Goal: Task Accomplishment & Management: Manage account settings

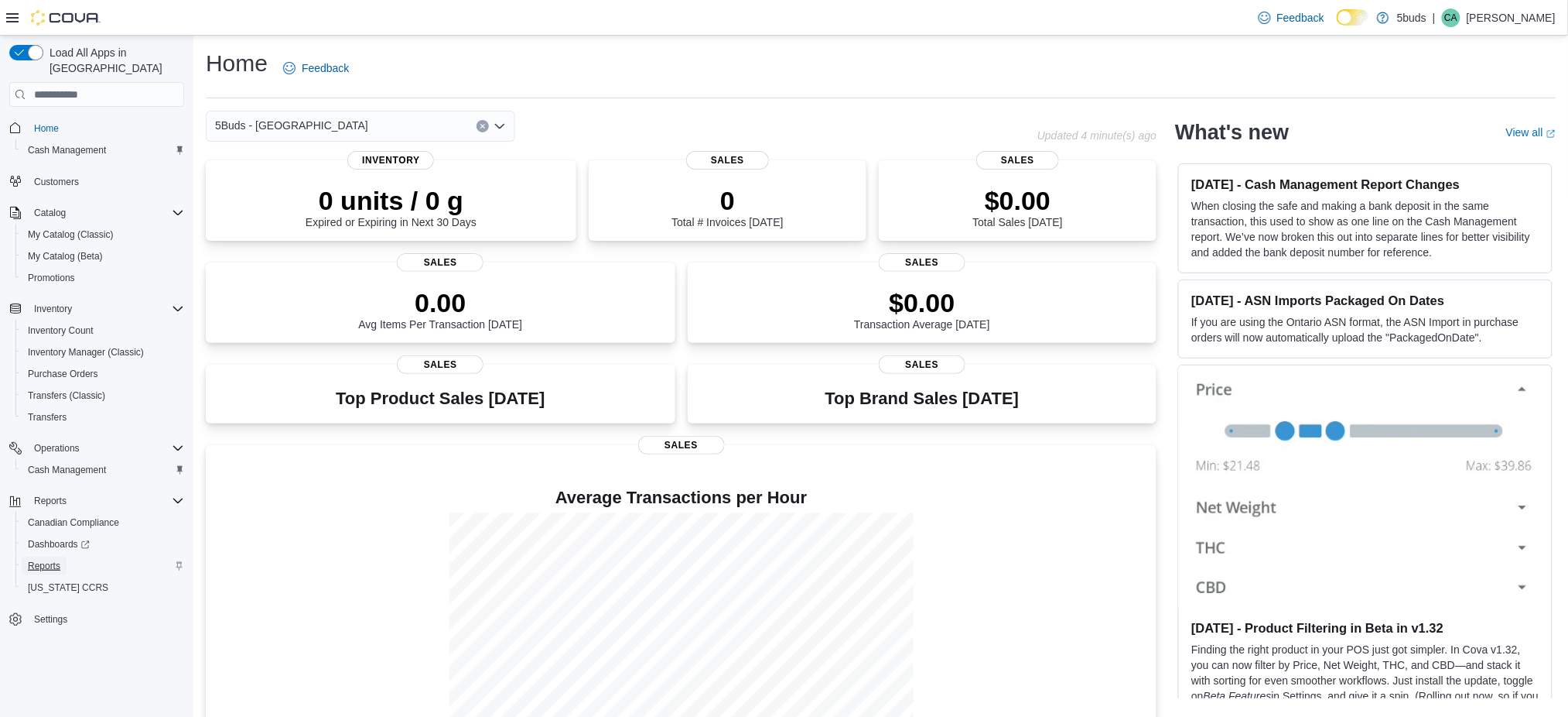
click at [54, 556] on span "Reports" at bounding box center [43, 565] width 33 height 19
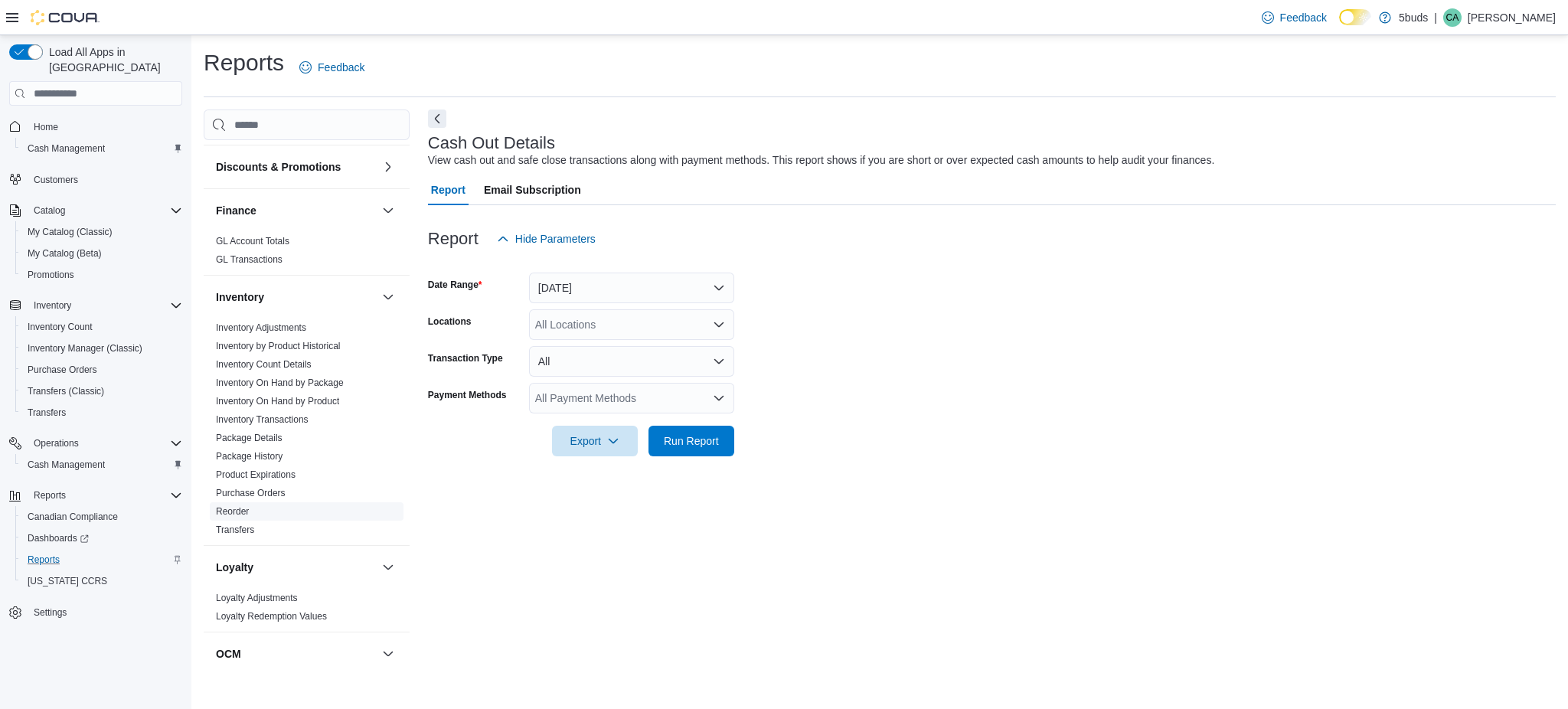
scroll to position [448, 0]
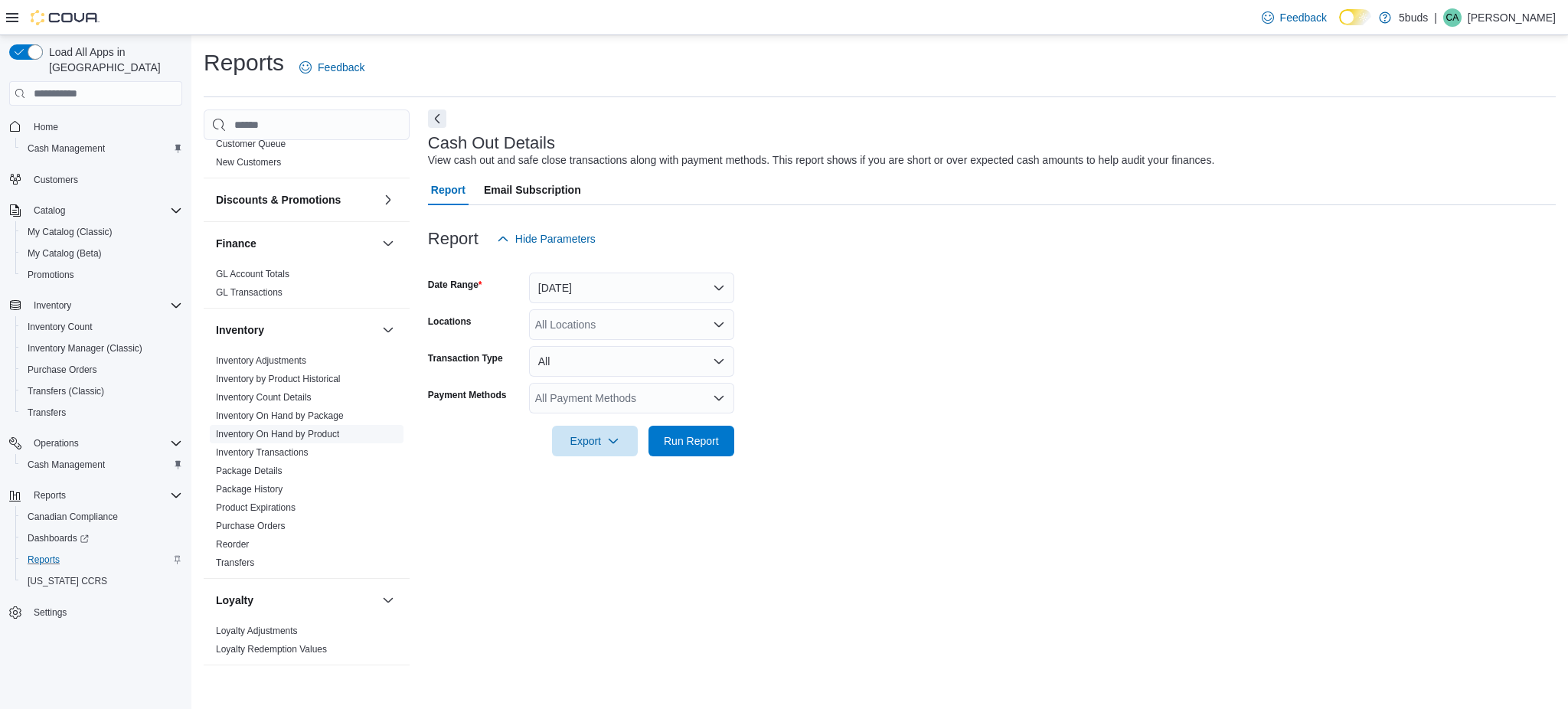
click at [285, 428] on span "Inventory On Hand by Product" at bounding box center [277, 434] width 123 height 13
click at [284, 429] on link "Inventory On Hand by Product" at bounding box center [277, 434] width 123 height 11
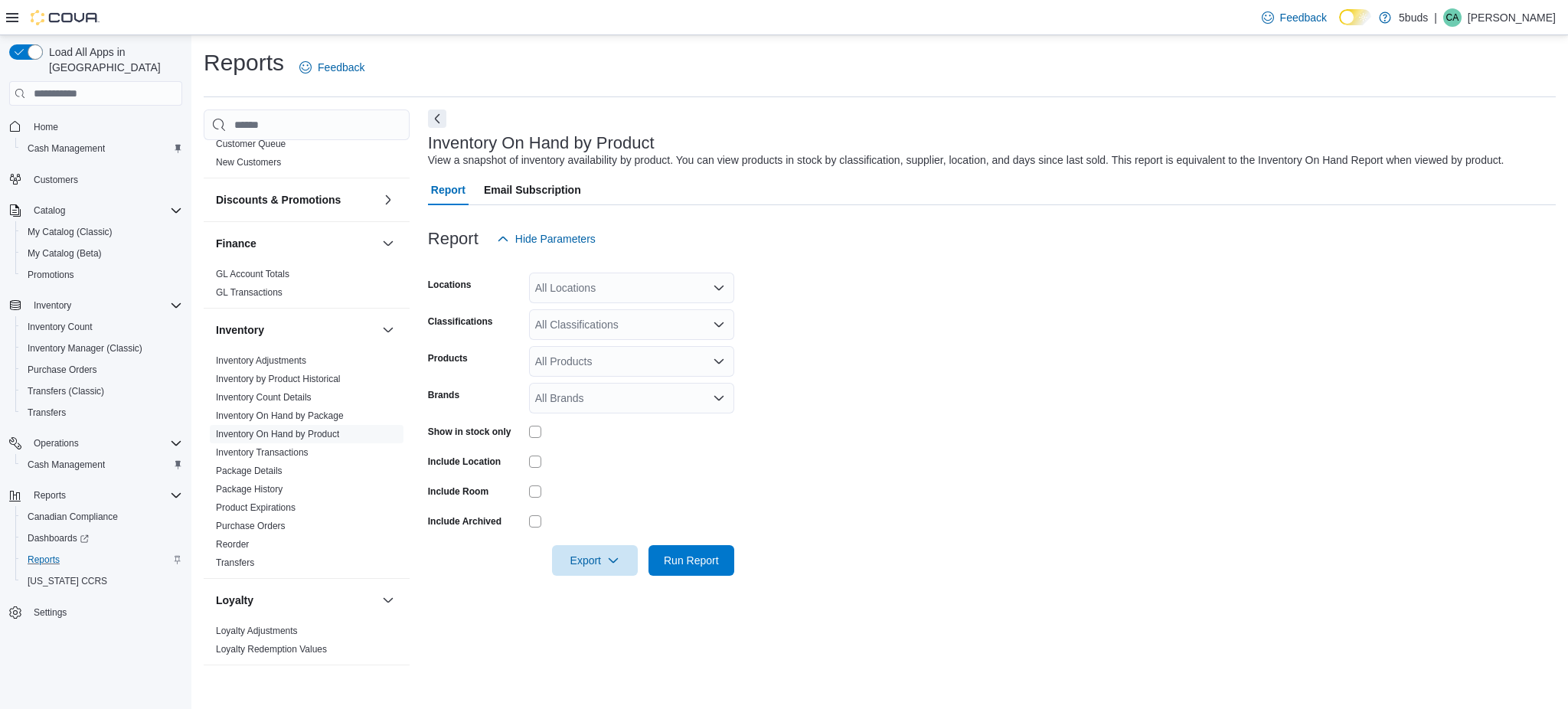
click at [717, 281] on icon "Open list of options" at bounding box center [719, 287] width 13 height 13
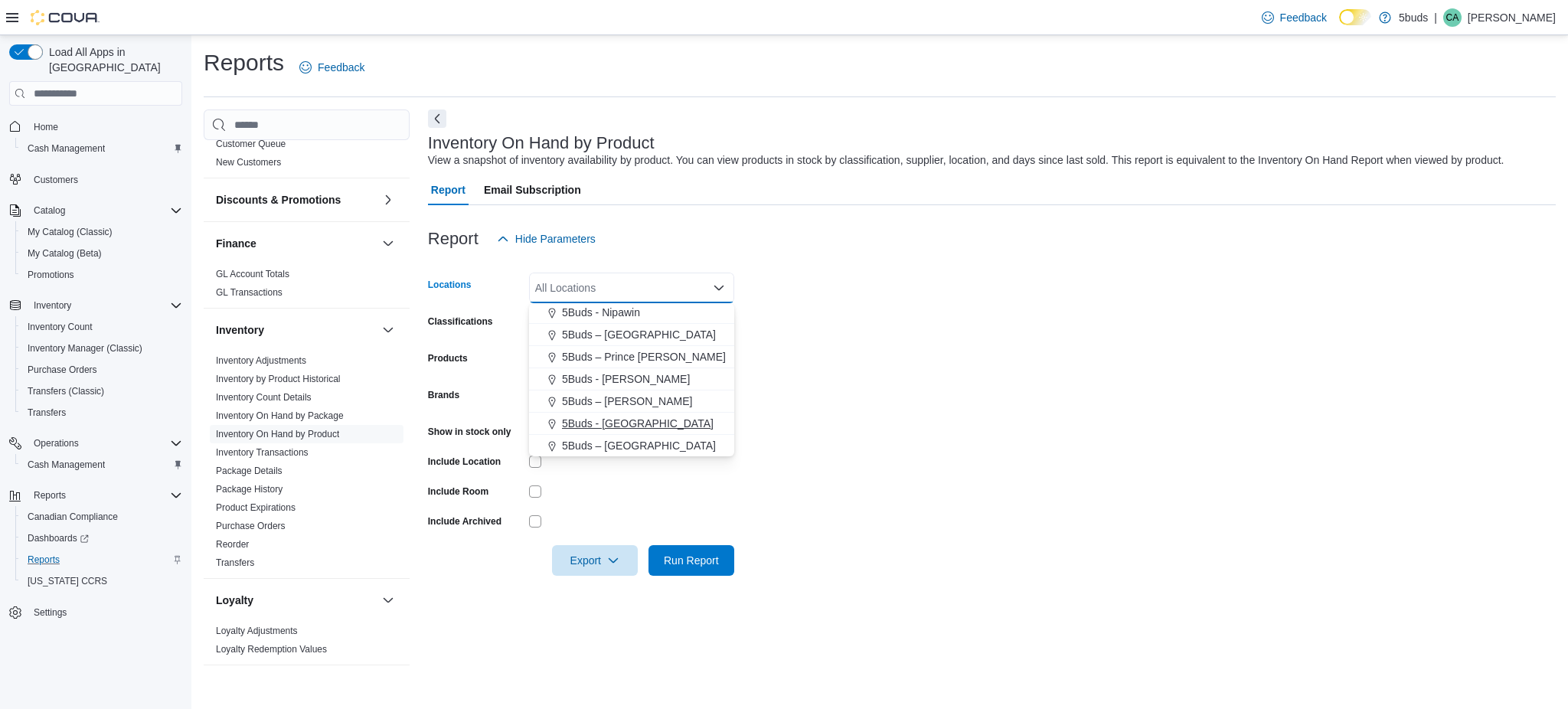
click at [641, 416] on span "5Buds - [GEOGRAPHIC_DATA]" at bounding box center [637, 423] width 151 height 16
click at [903, 412] on form "Locations 5Buds - [GEOGRAPHIC_DATA] Combo box. Selected. 5Buds - [GEOGRAPHIC_DA…" at bounding box center [992, 414] width 1127 height 321
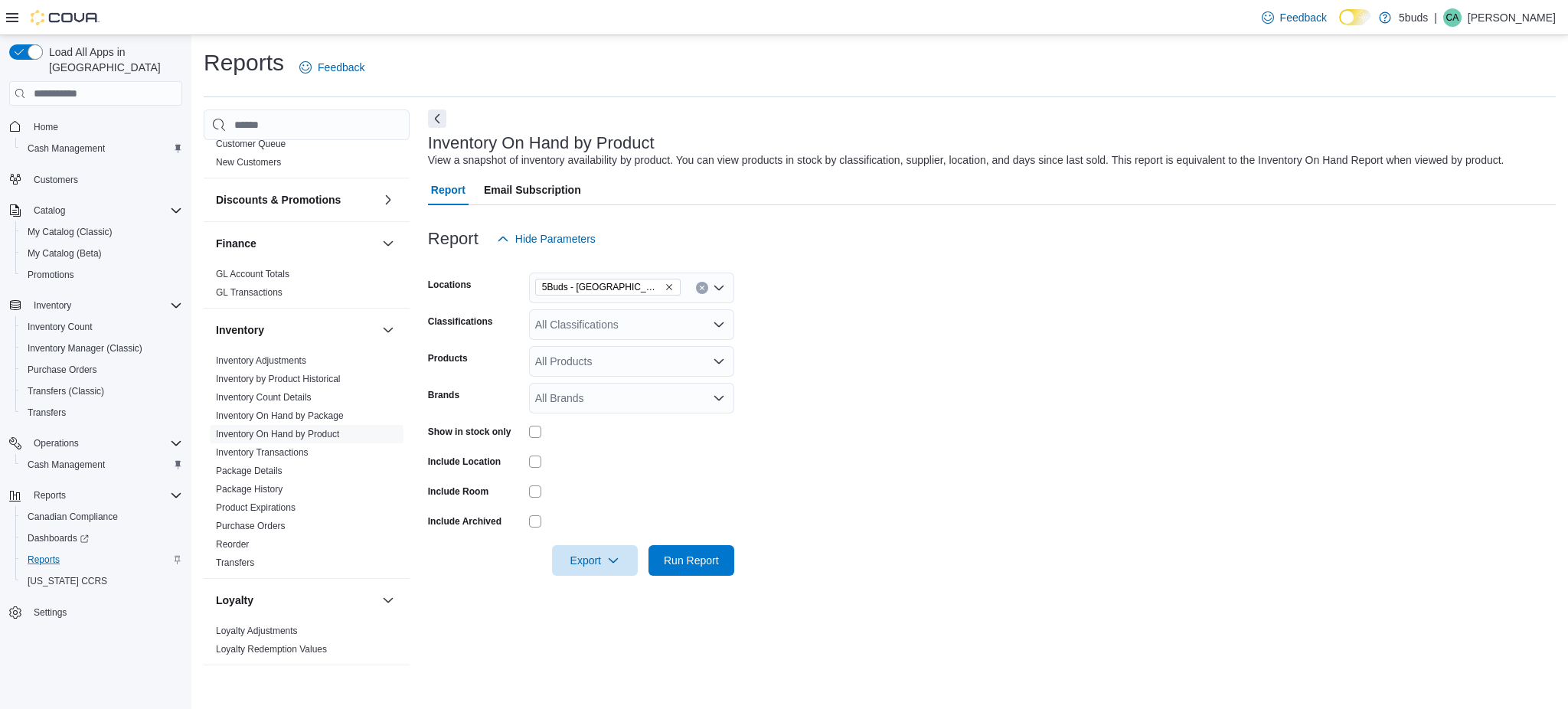
click at [711, 319] on div "All Classifications" at bounding box center [631, 324] width 205 height 30
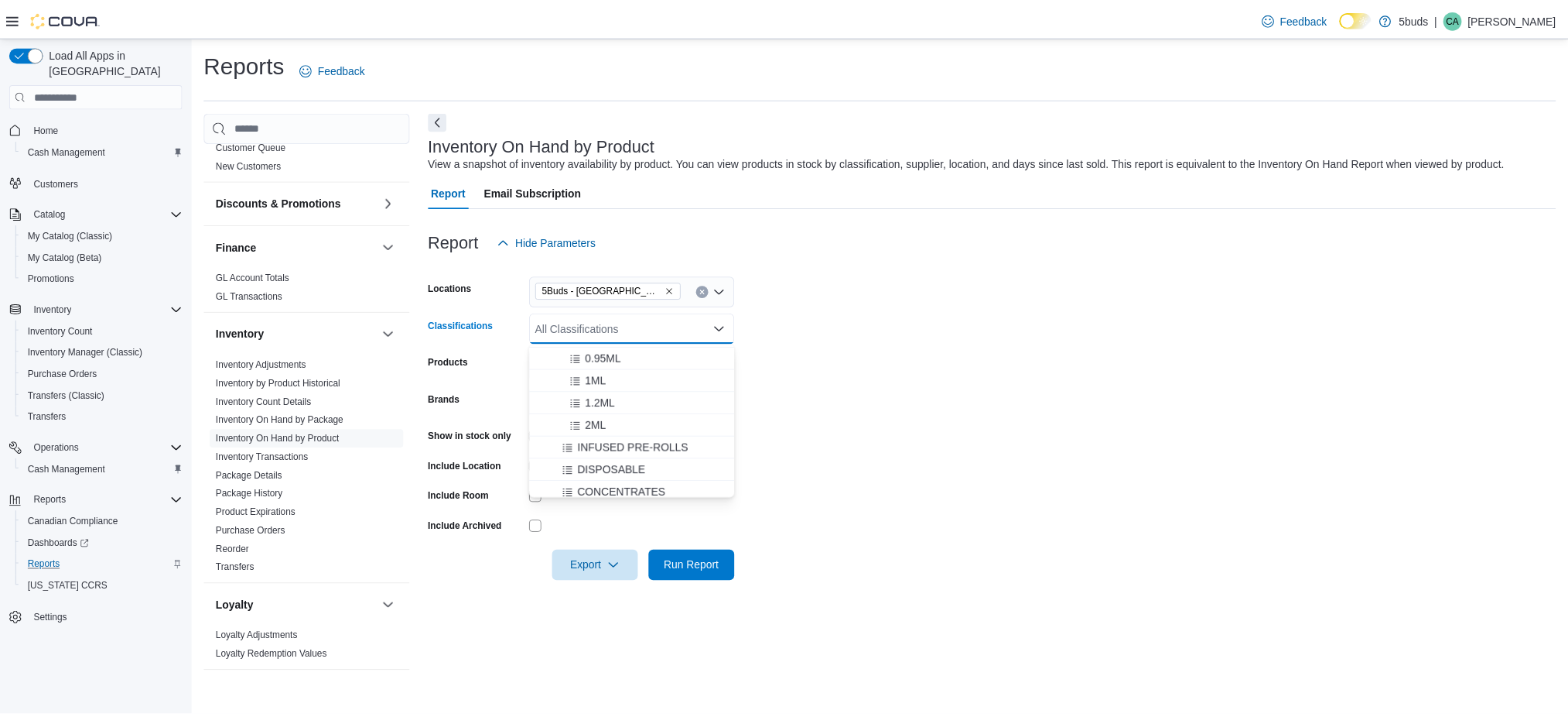
scroll to position [413, 0]
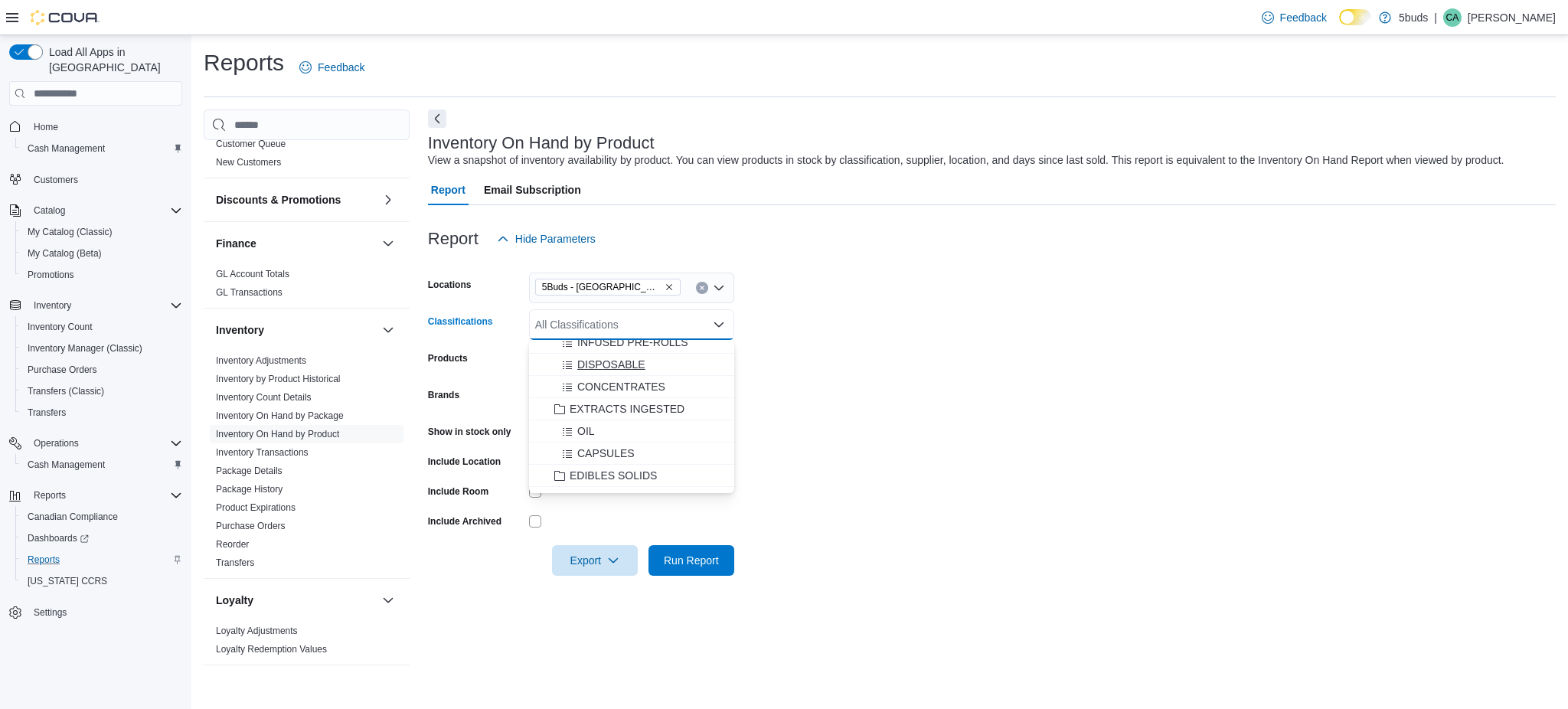
click at [653, 364] on div "DISPOSABLE" at bounding box center [631, 364] width 187 height 16
click at [790, 385] on form "Locations 5Buds - Weyburn Classifications DISPOSABLE Combo box. Selected. DISPO…" at bounding box center [992, 414] width 1127 height 321
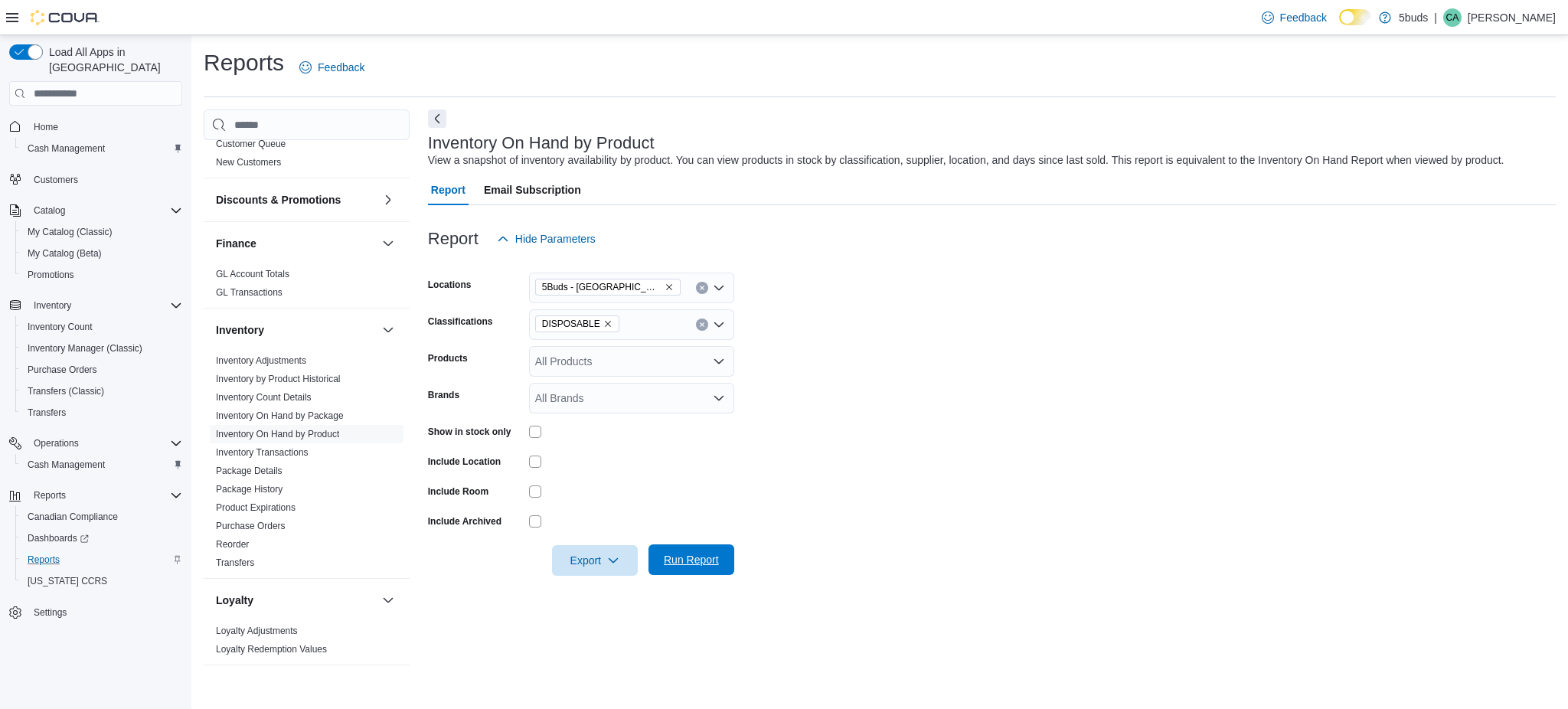
click at [679, 557] on span "Run Report" at bounding box center [691, 560] width 55 height 16
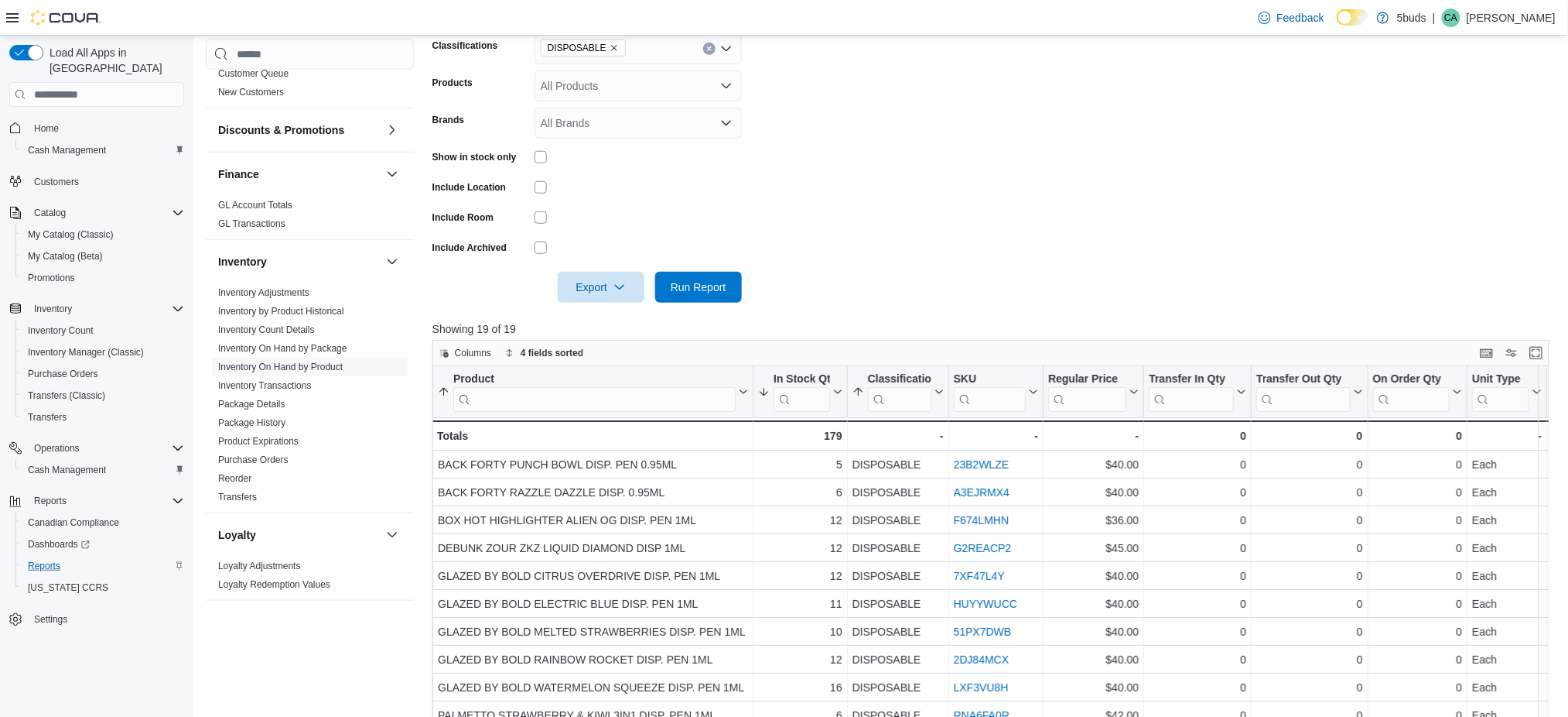
scroll to position [309, 0]
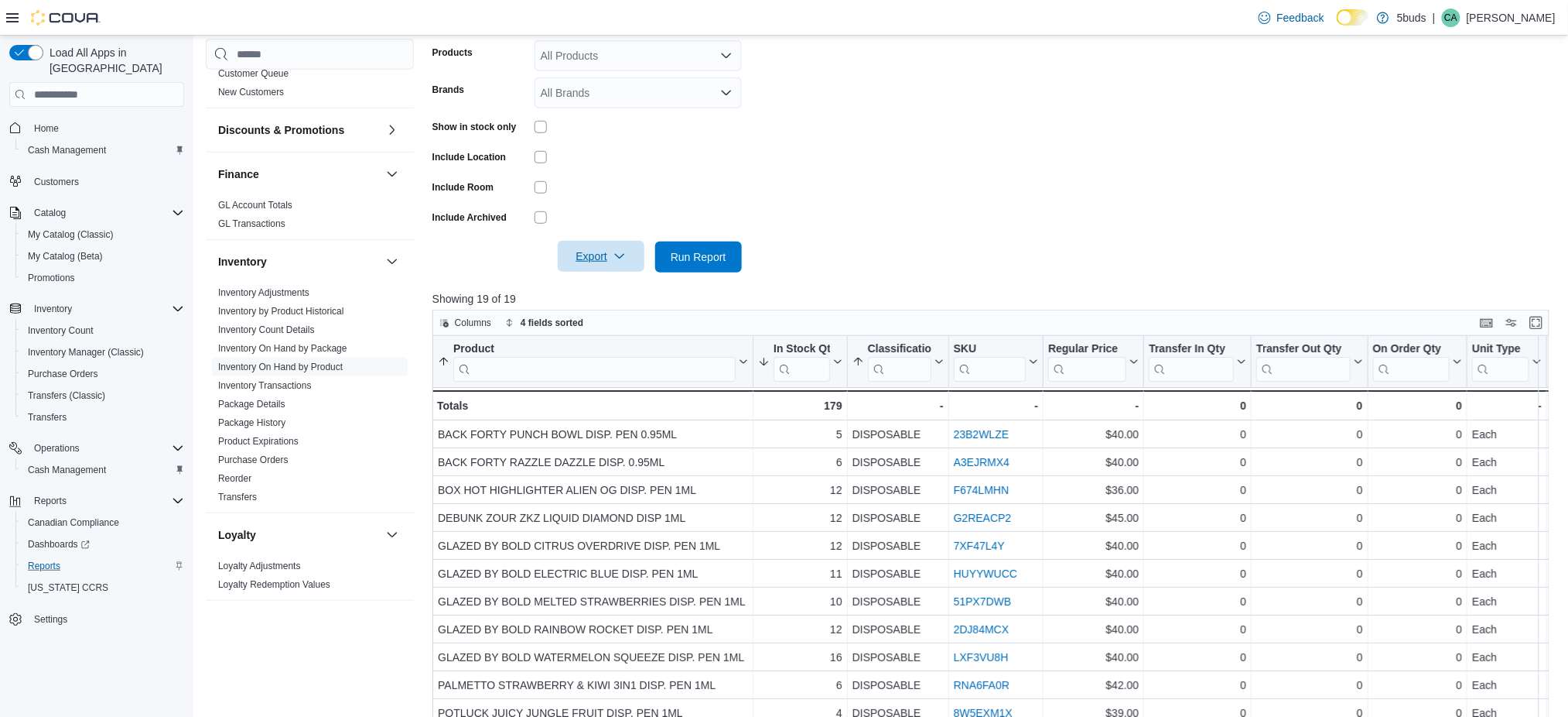
click at [632, 264] on span "Export" at bounding box center [600, 256] width 68 height 31
click at [622, 282] on span "Export to Excel" at bounding box center [603, 287] width 70 height 13
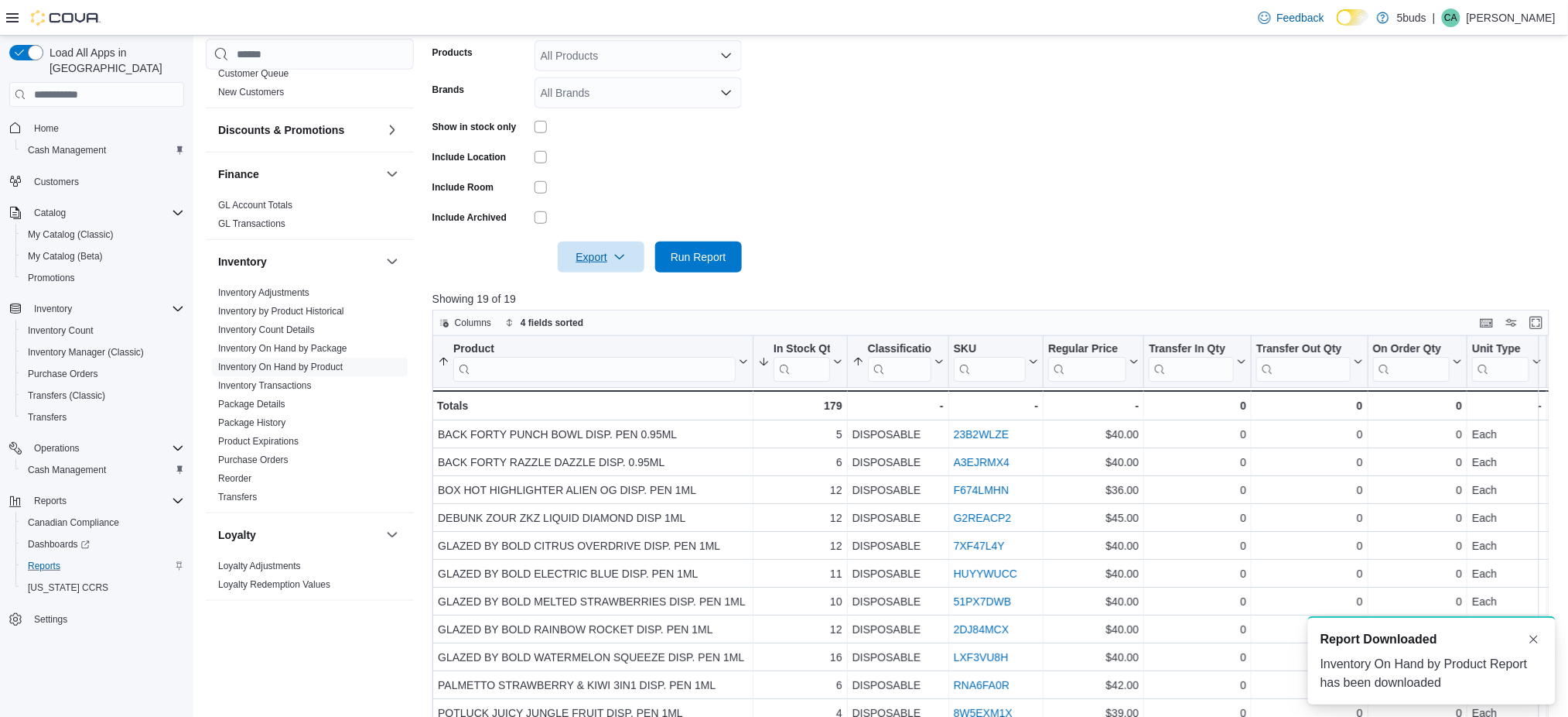
scroll to position [0, 0]
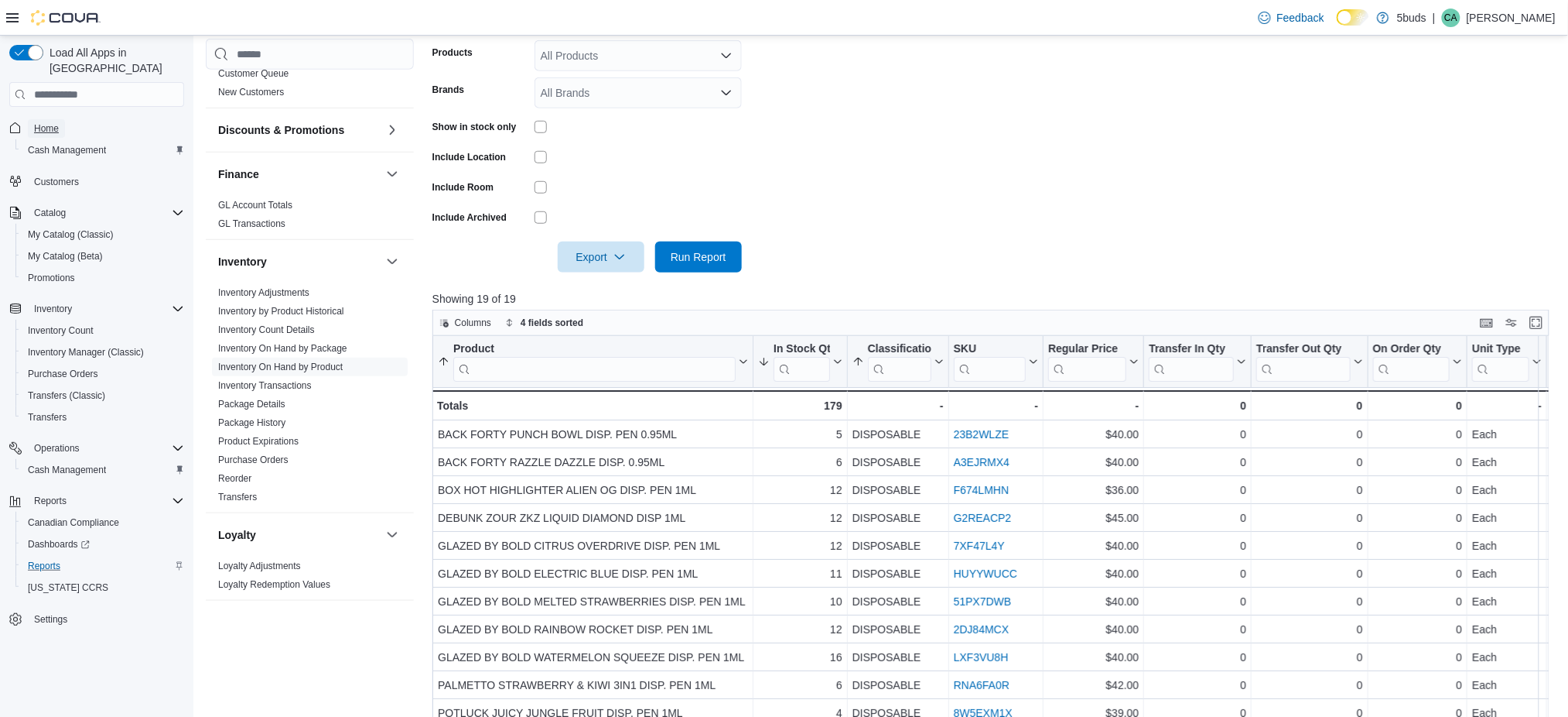
click at [55, 122] on span "Home" at bounding box center [45, 128] width 25 height 13
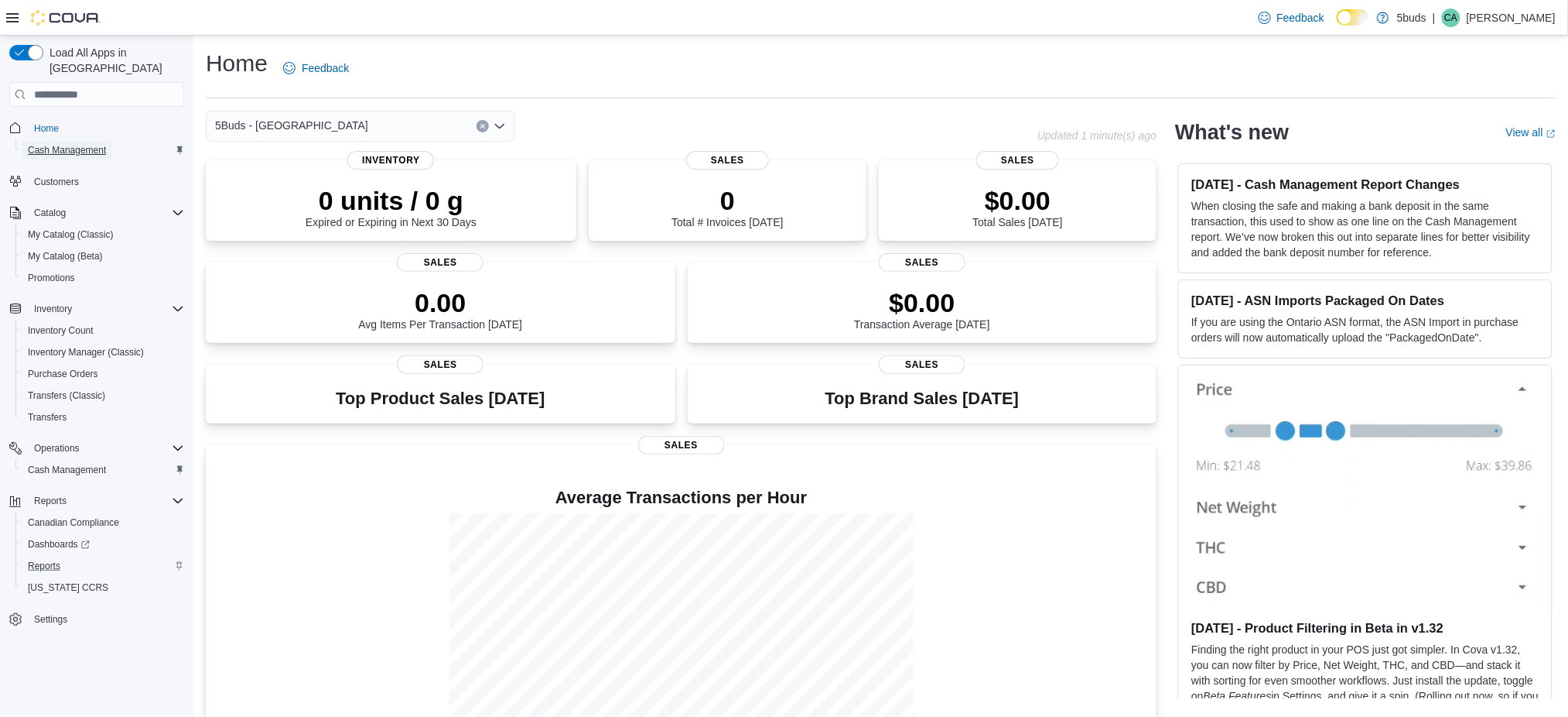
click at [60, 144] on span "Cash Management" at bounding box center [66, 150] width 78 height 13
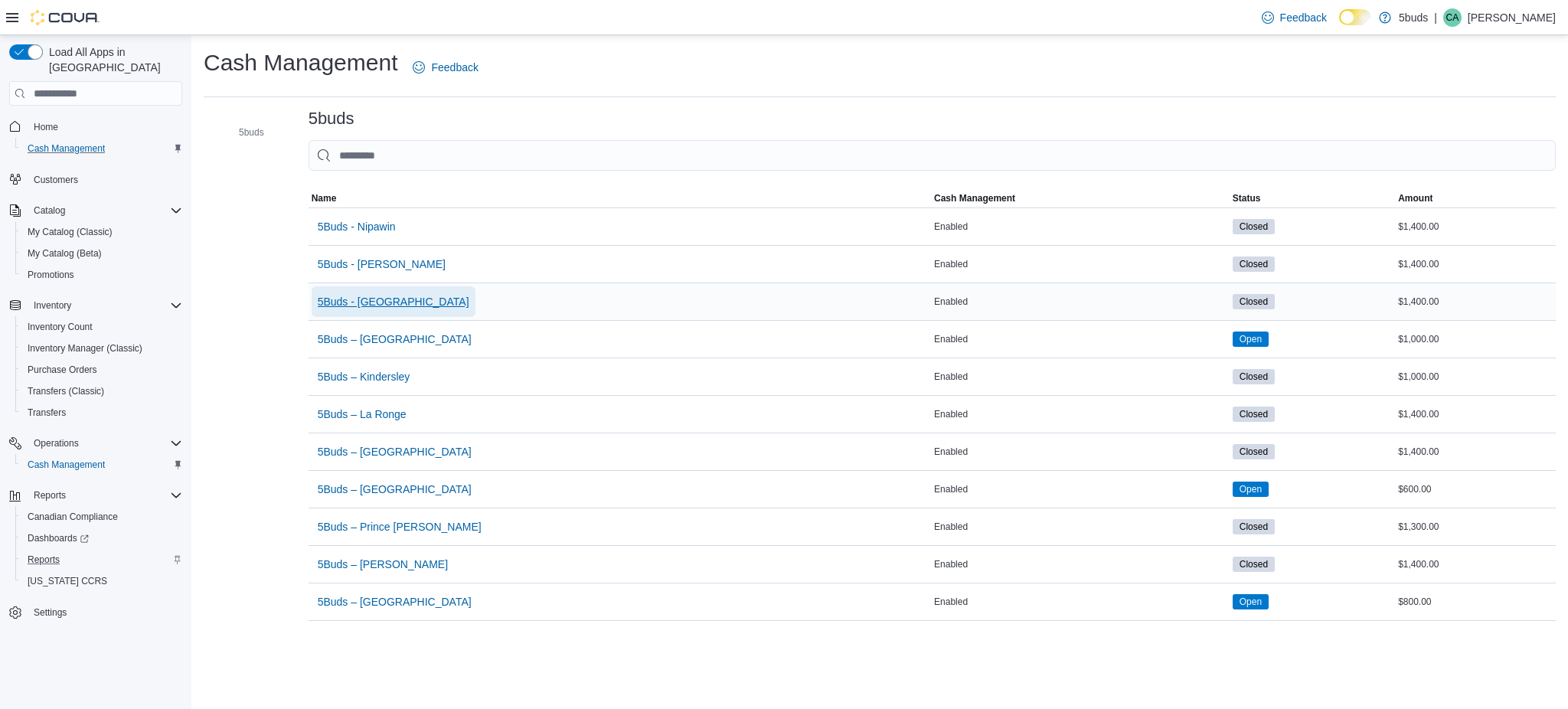
click at [366, 295] on span "5Buds - [GEOGRAPHIC_DATA]" at bounding box center [393, 302] width 151 height 16
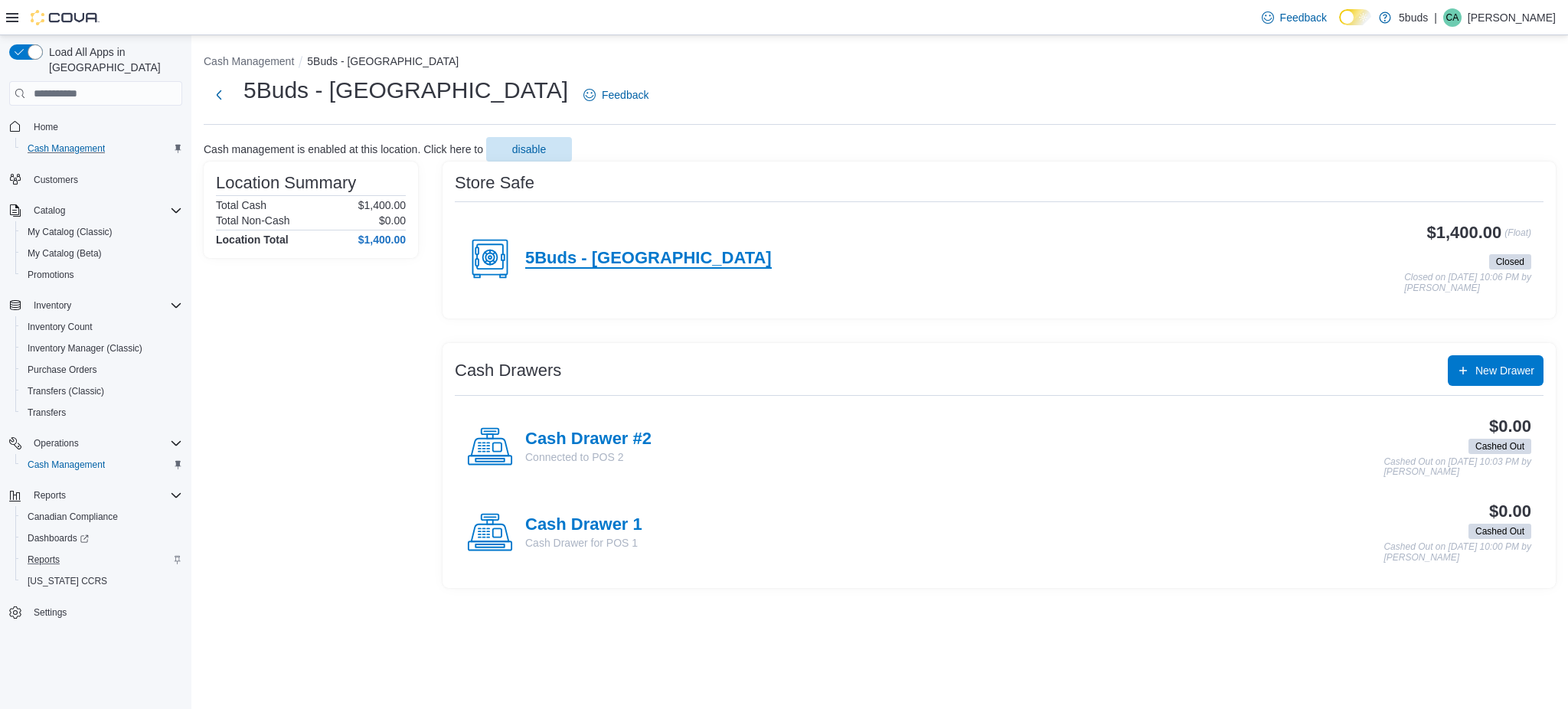
click at [644, 258] on h4 "5Buds - [GEOGRAPHIC_DATA]" at bounding box center [649, 259] width 246 height 20
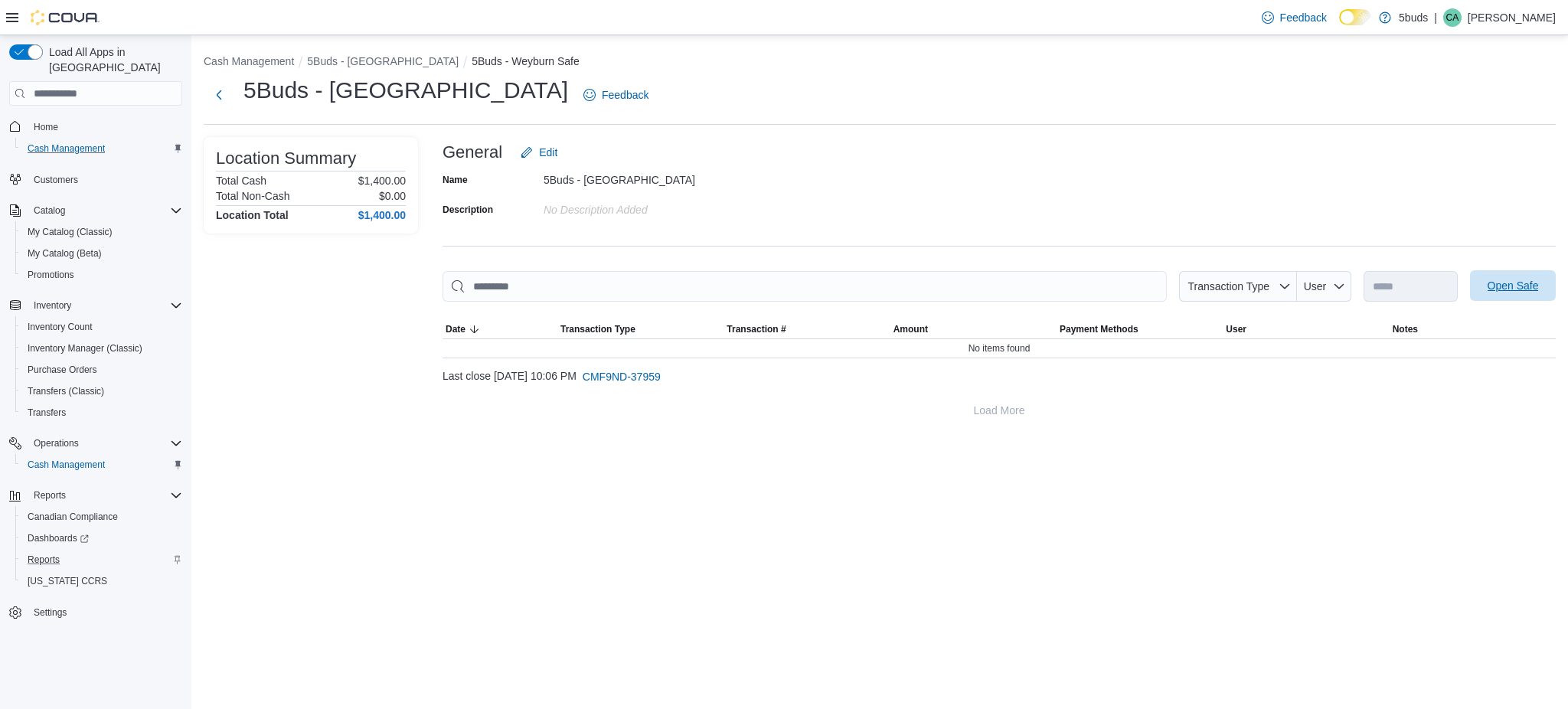
click at [1517, 278] on span "Open Safe" at bounding box center [1513, 285] width 52 height 16
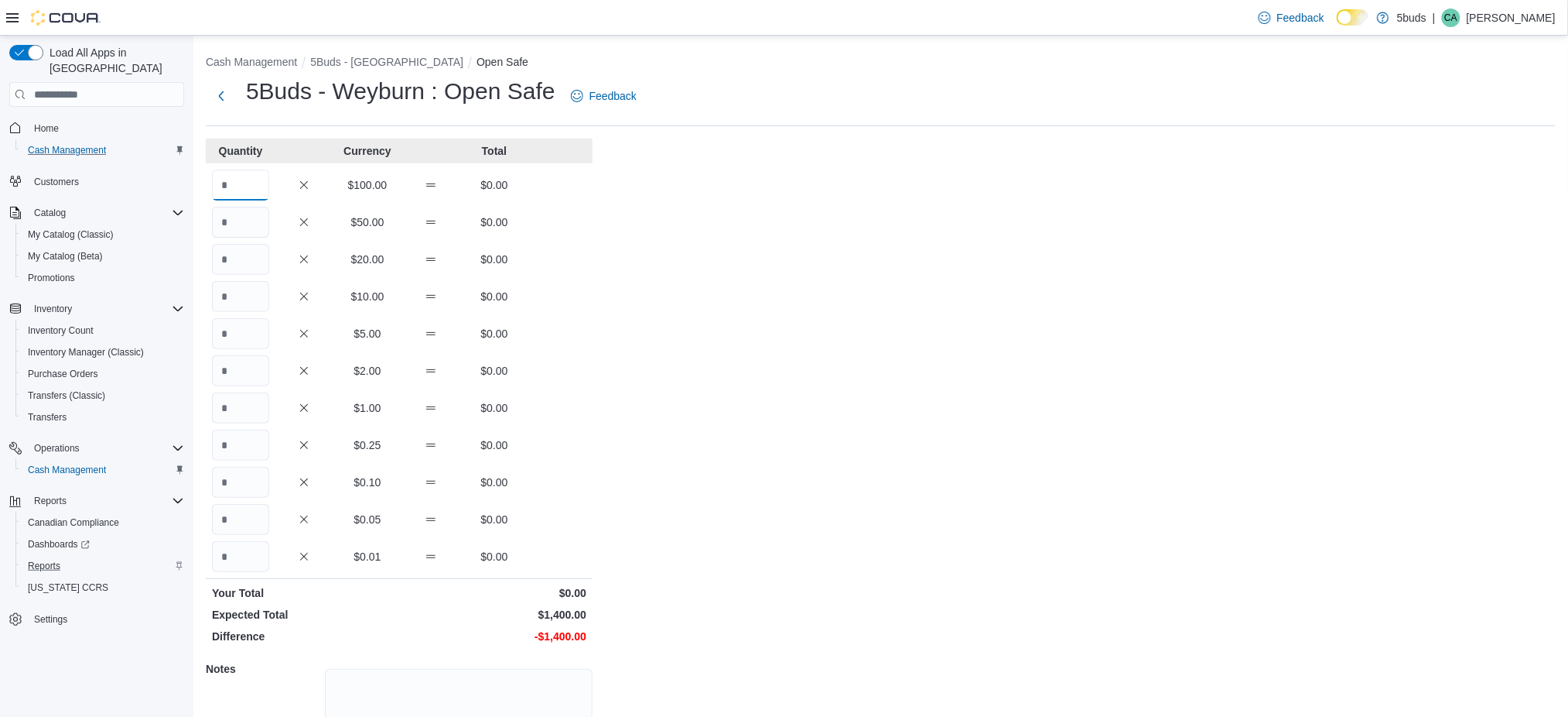
click at [257, 181] on input "Quantity" at bounding box center [241, 185] width 57 height 31
type input "*"
click at [249, 219] on input "Quantity" at bounding box center [241, 221] width 57 height 31
type input "*"
click at [243, 256] on input "Quantity" at bounding box center [241, 259] width 57 height 31
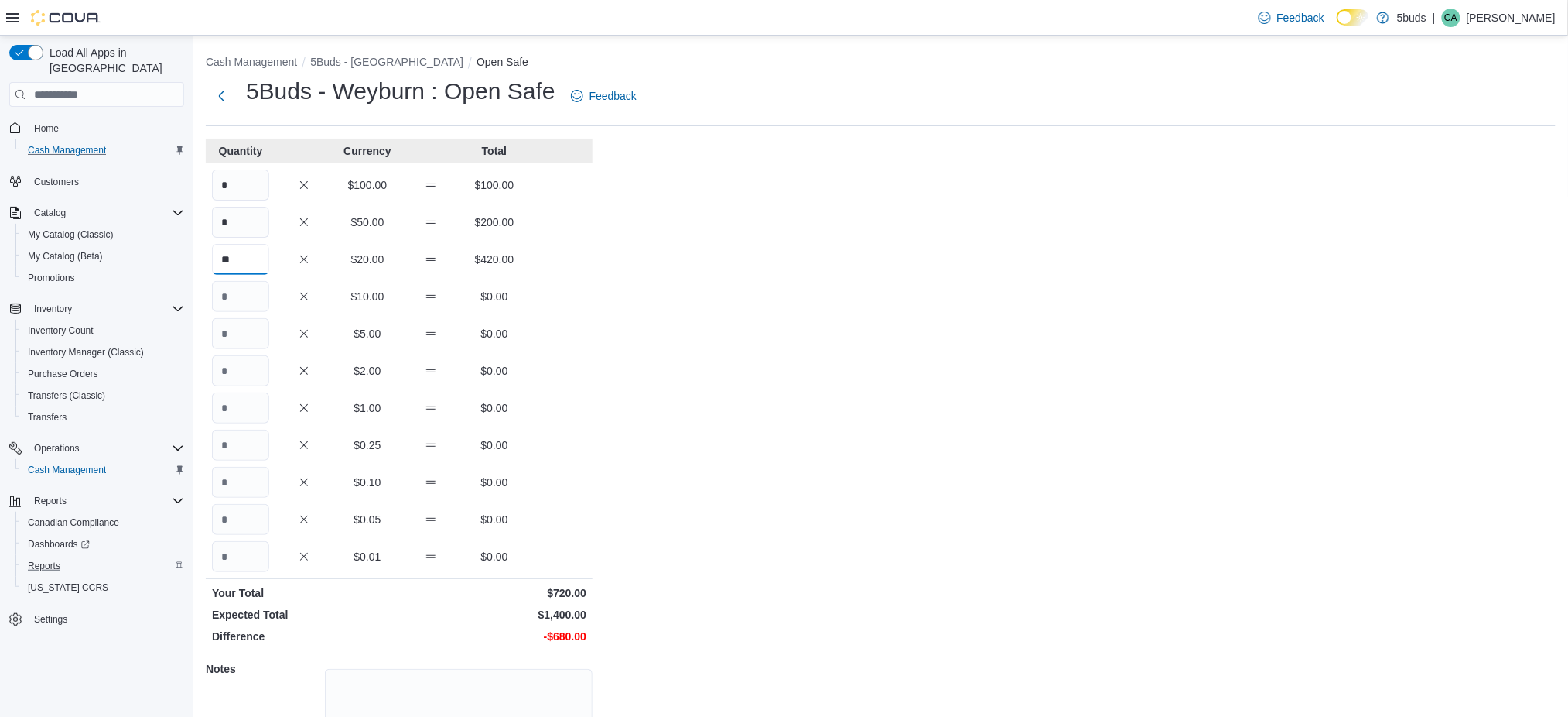
type input "**"
click at [241, 287] on input "Quantity" at bounding box center [241, 295] width 57 height 31
type input "**"
click at [238, 340] on input "Quantity" at bounding box center [241, 333] width 57 height 31
type input "**"
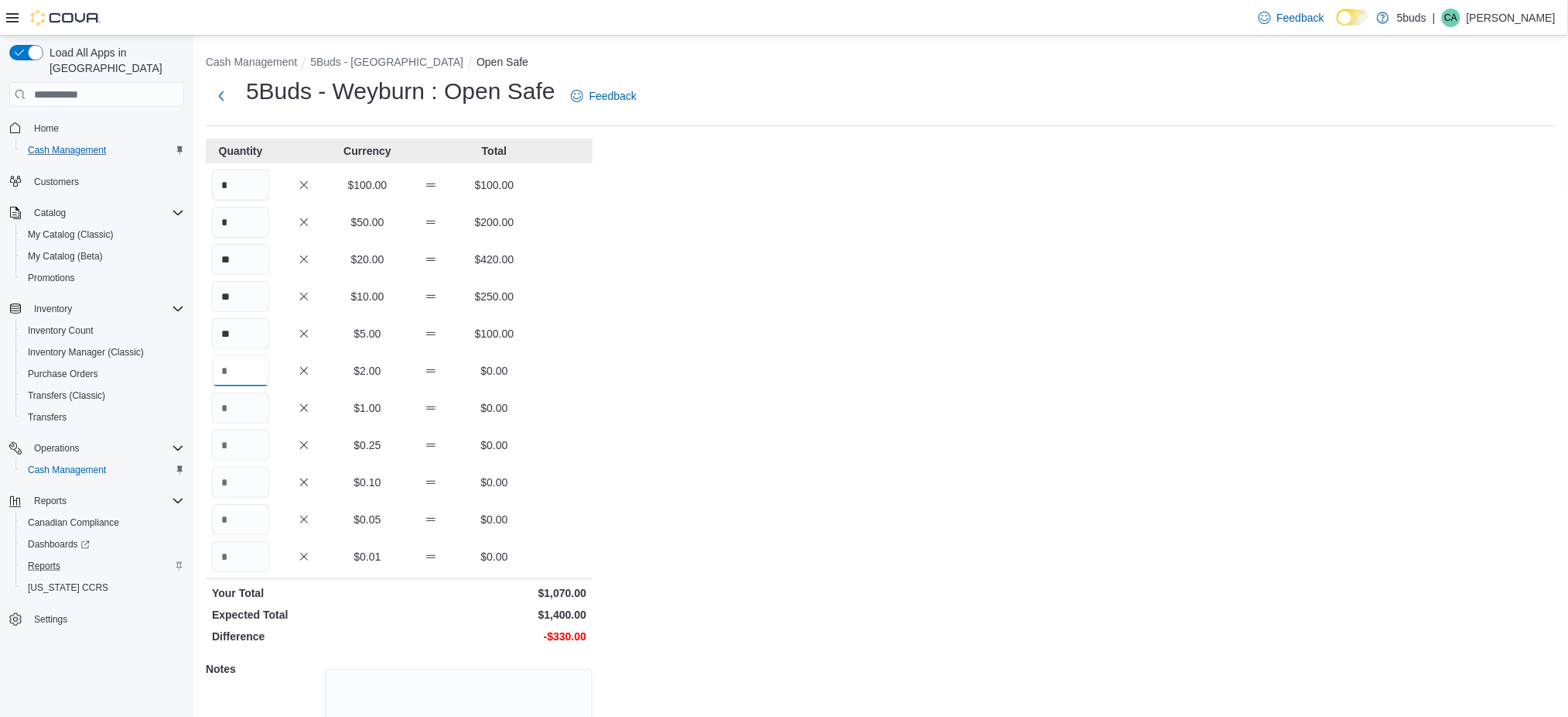
click at [240, 369] on input "Quantity" at bounding box center [241, 370] width 57 height 31
type input "**"
click at [239, 415] on input "Quantity" at bounding box center [241, 407] width 57 height 31
type input "**"
click at [229, 449] on input "Quantity" at bounding box center [241, 444] width 57 height 31
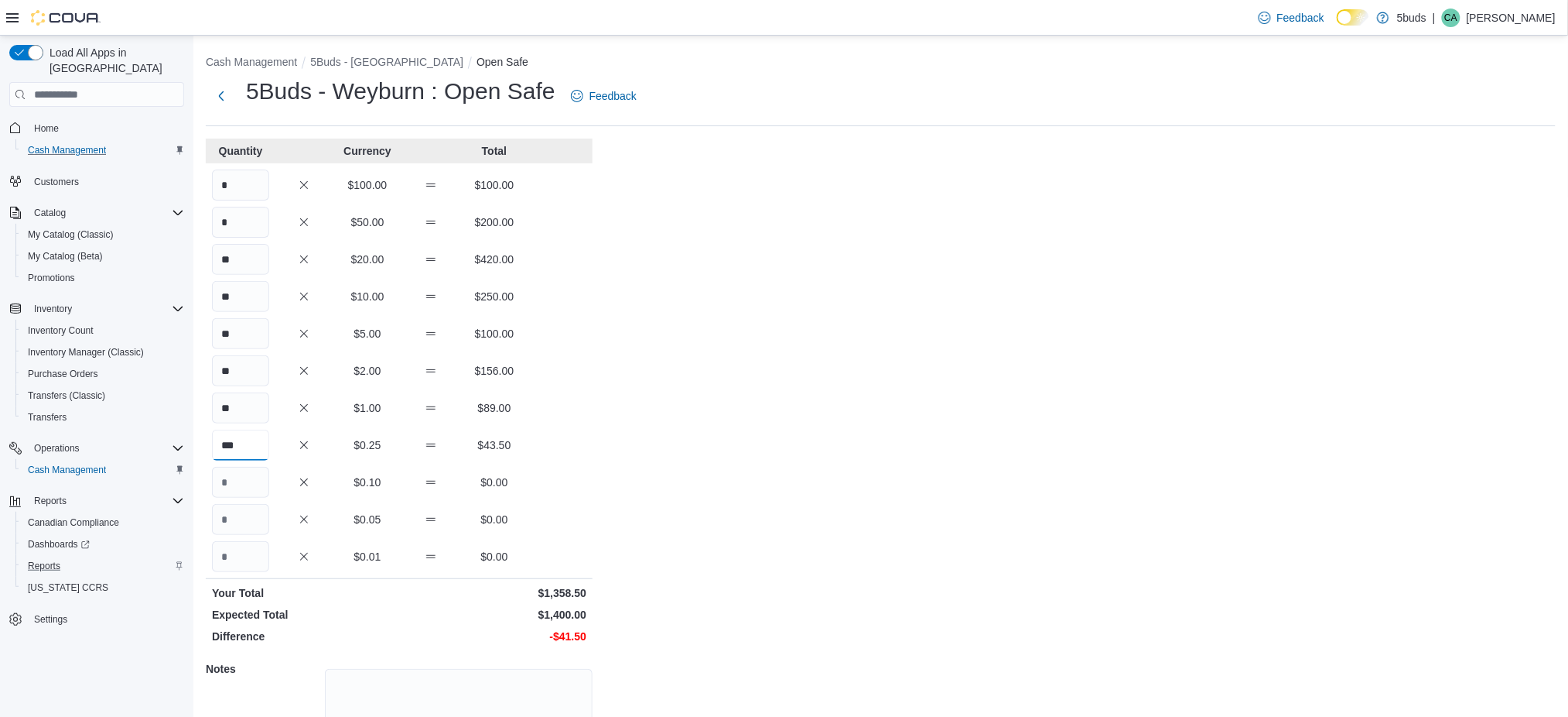
type input "***"
click at [245, 480] on input "Quantity" at bounding box center [241, 482] width 57 height 31
type input "***"
click at [241, 516] on input "Quantity" at bounding box center [241, 518] width 57 height 31
type input "***"
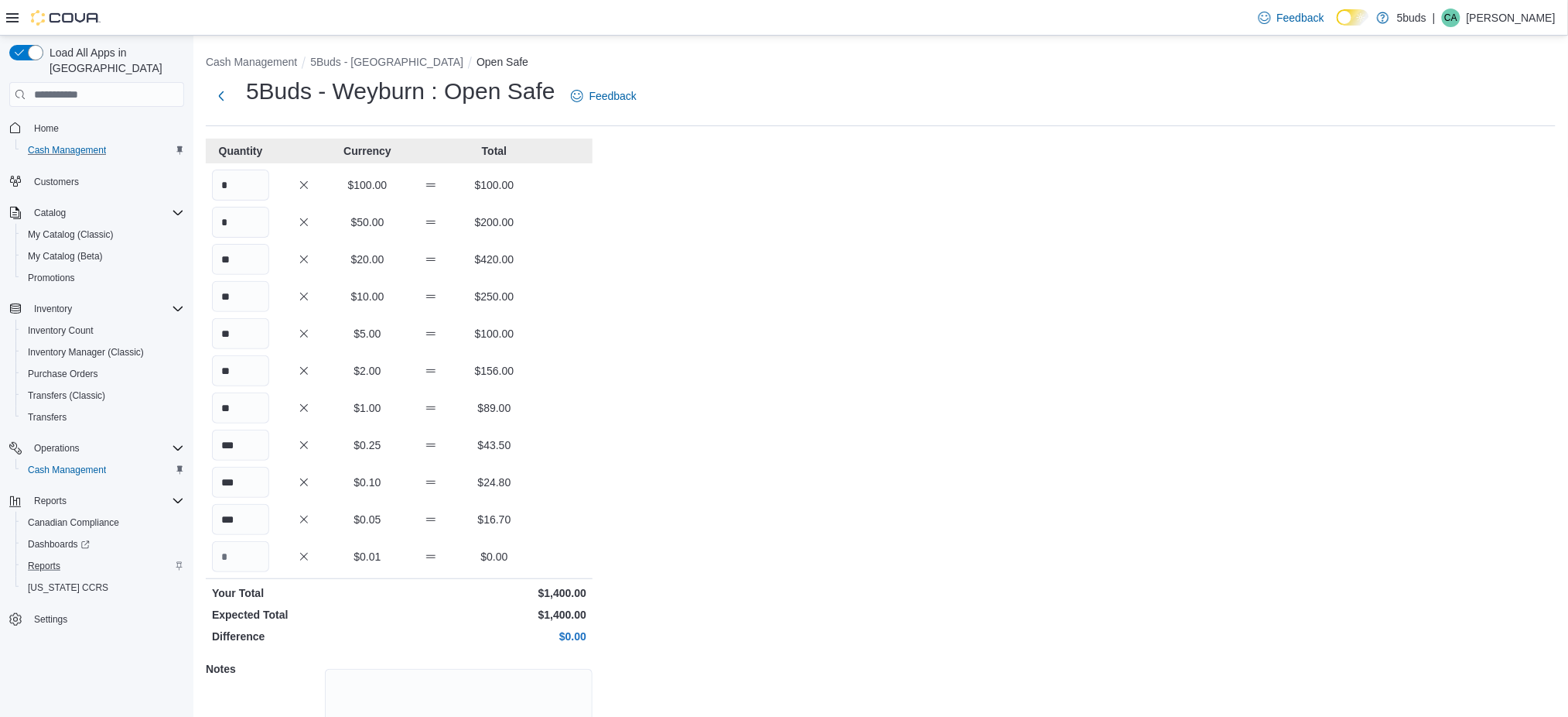
click at [616, 539] on div "Cash Management 5Buds - Weyburn Open Safe 5Buds - Weyburn : Open Safe Feedback …" at bounding box center [881, 438] width 1374 height 807
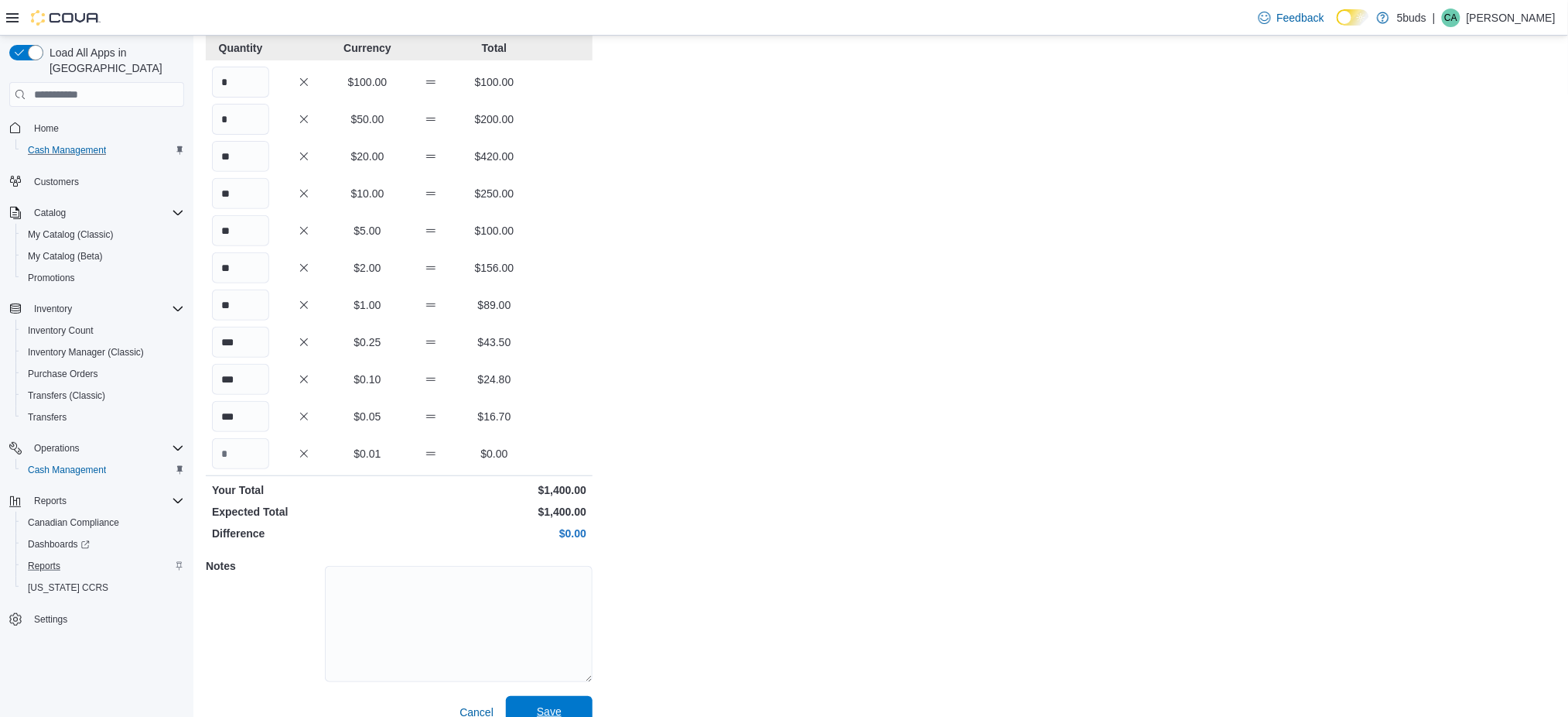
click at [545, 701] on span "Save" at bounding box center [549, 710] width 68 height 31
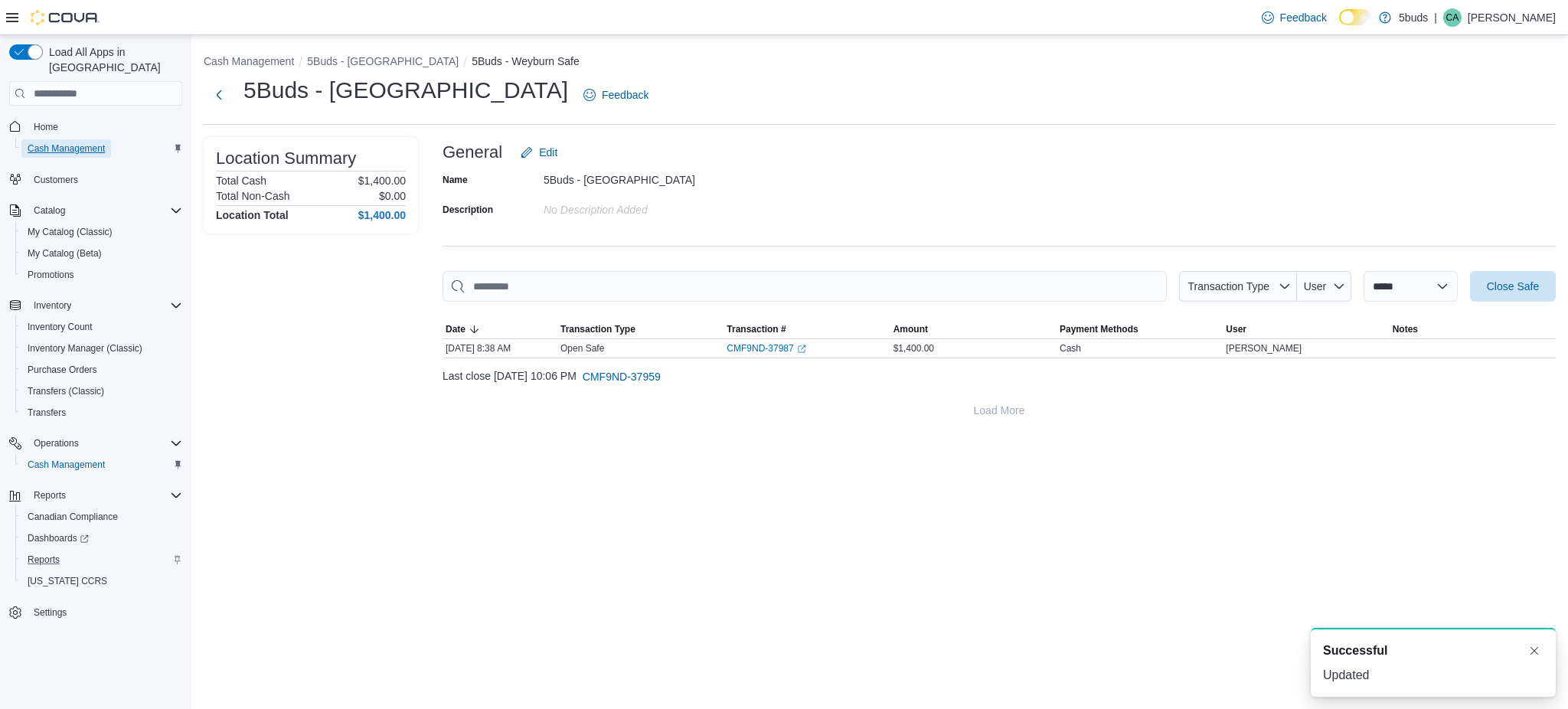
click at [91, 143] on span "Cash Management" at bounding box center [65, 148] width 77 height 13
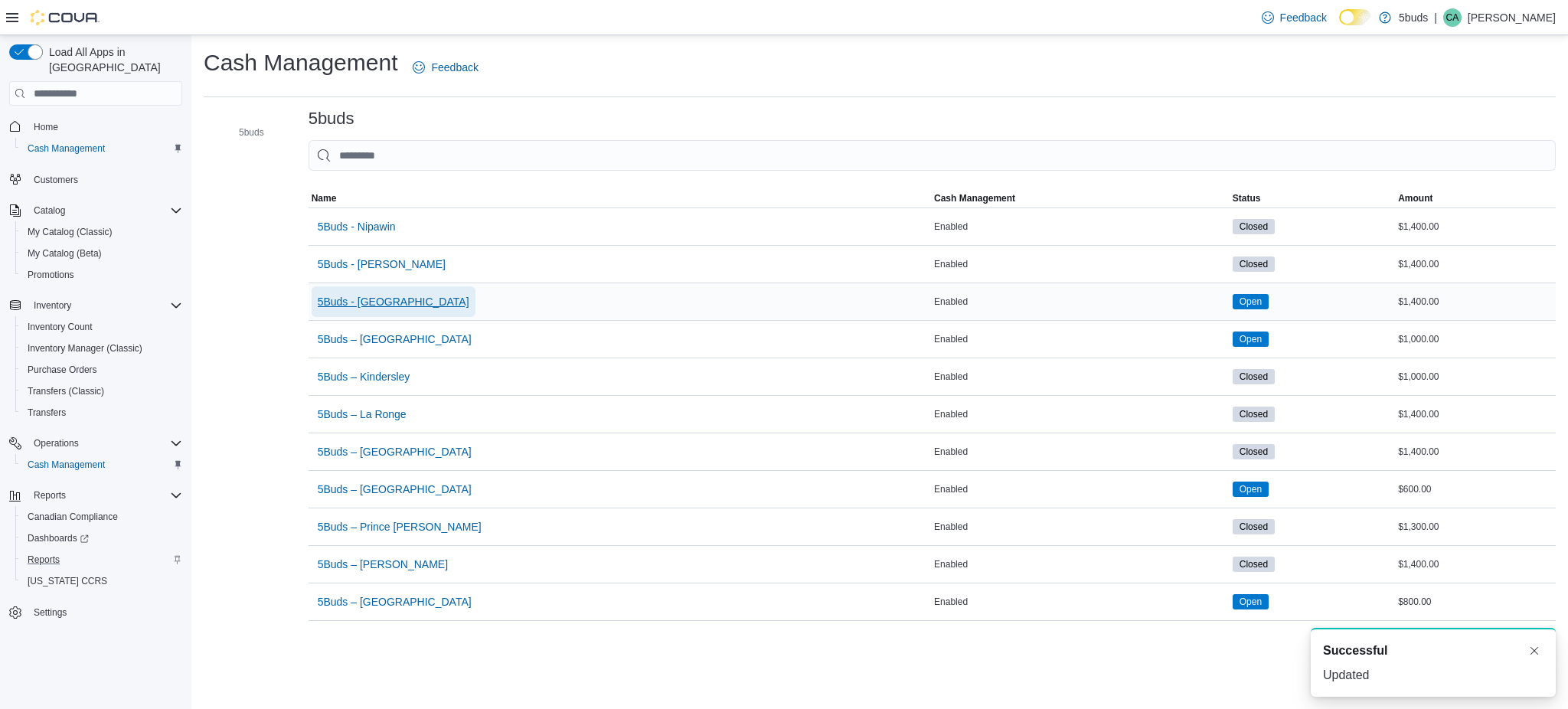
click at [384, 295] on span "5Buds - [GEOGRAPHIC_DATA]" at bounding box center [393, 302] width 151 height 16
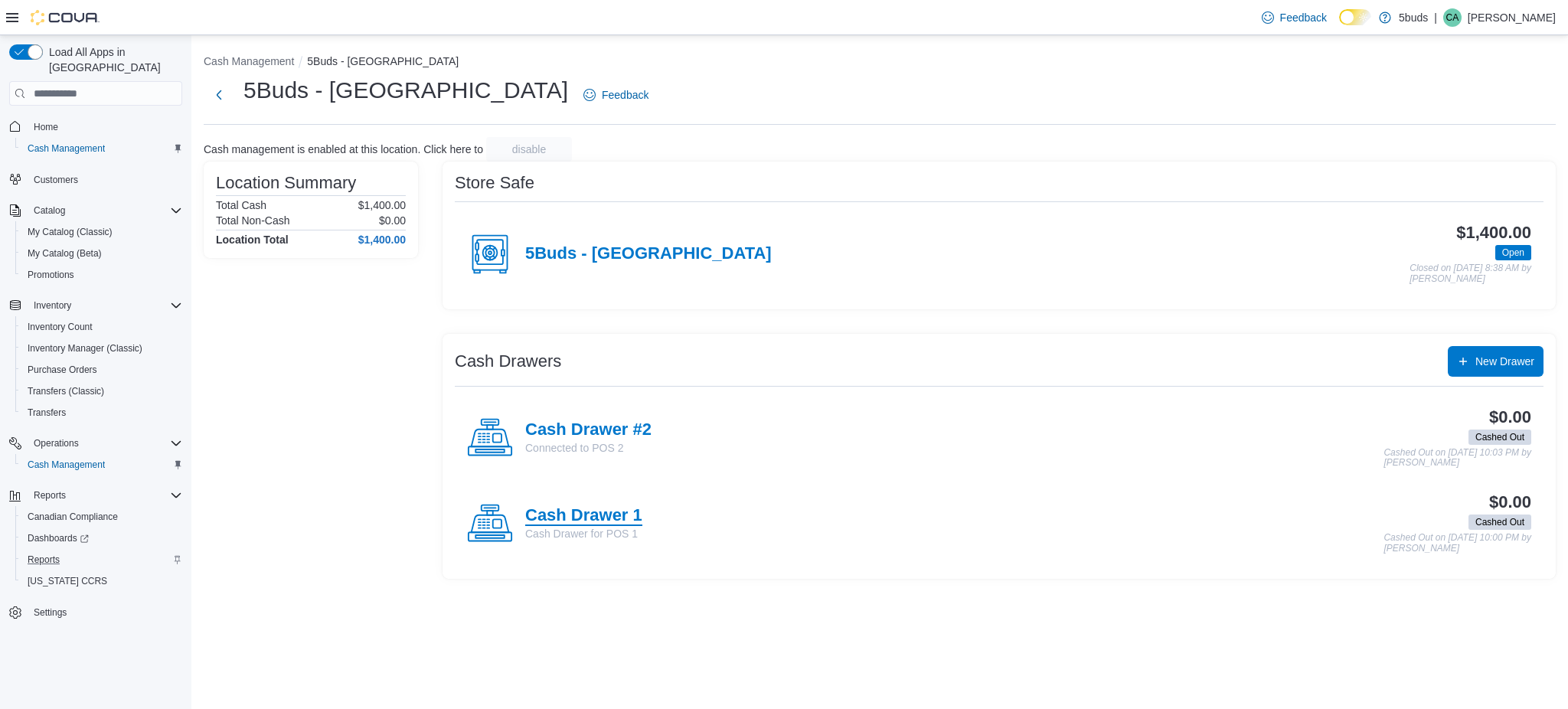
click at [599, 511] on h4 "Cash Drawer 1" at bounding box center [584, 516] width 117 height 20
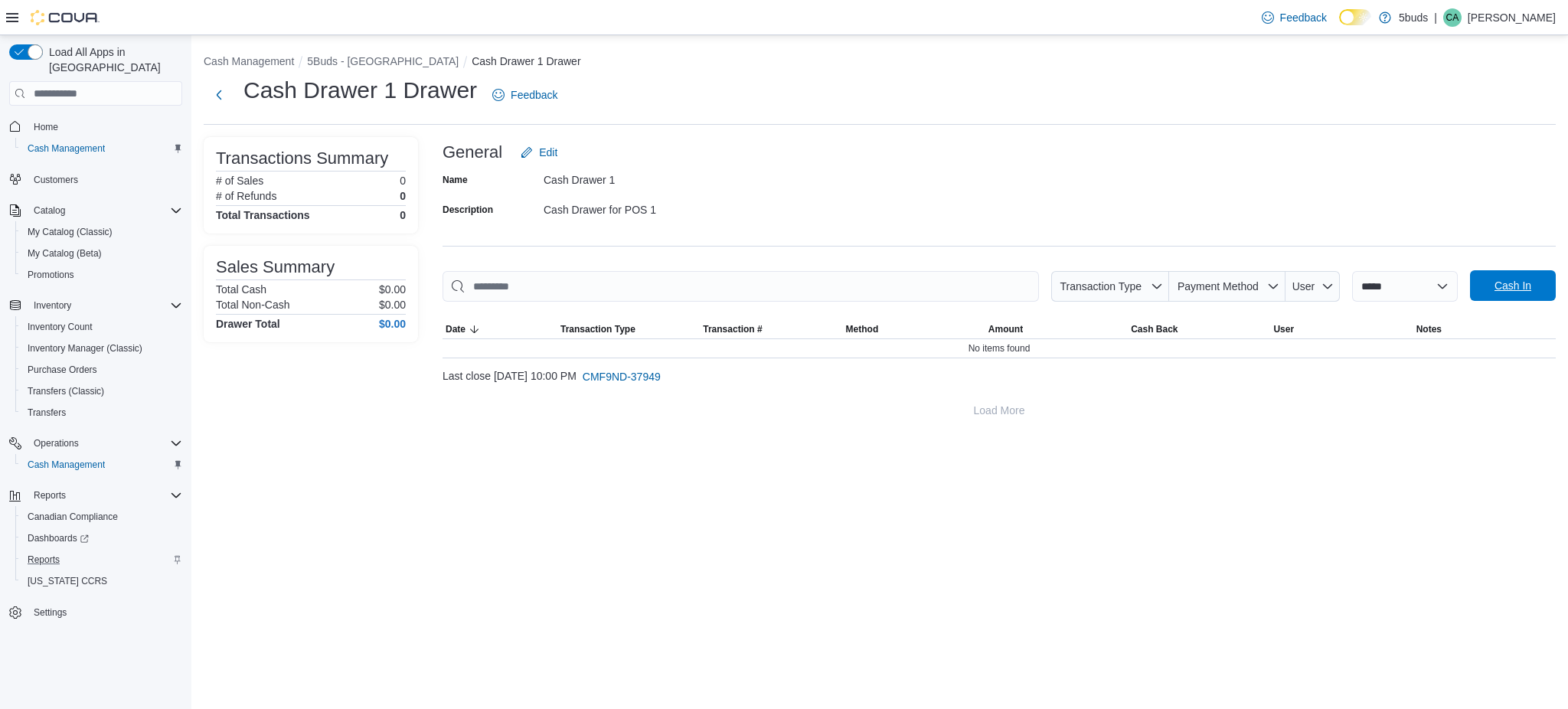
click at [1536, 287] on span "Cash In" at bounding box center [1512, 285] width 67 height 30
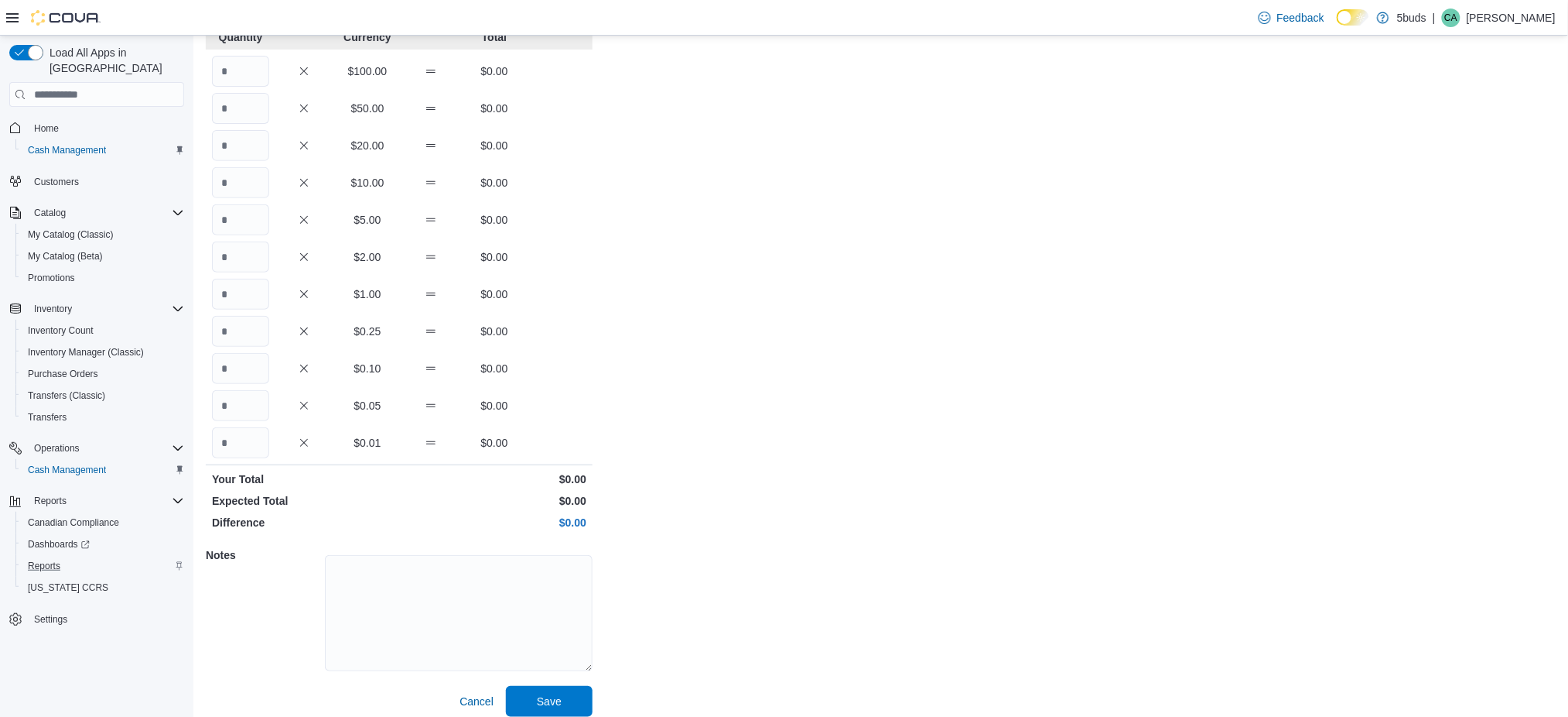
scroll to position [125, 0]
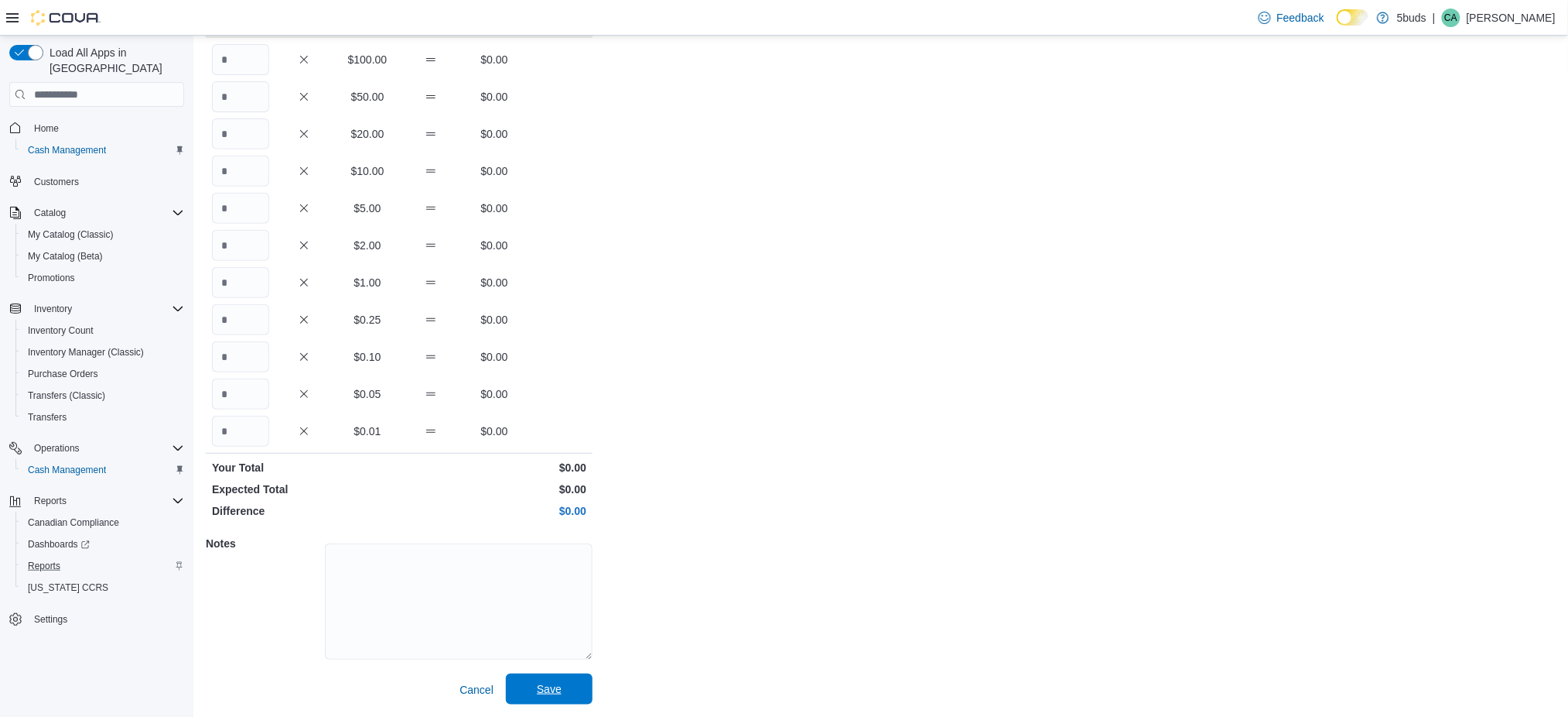
click at [571, 677] on span "Save" at bounding box center [549, 688] width 68 height 31
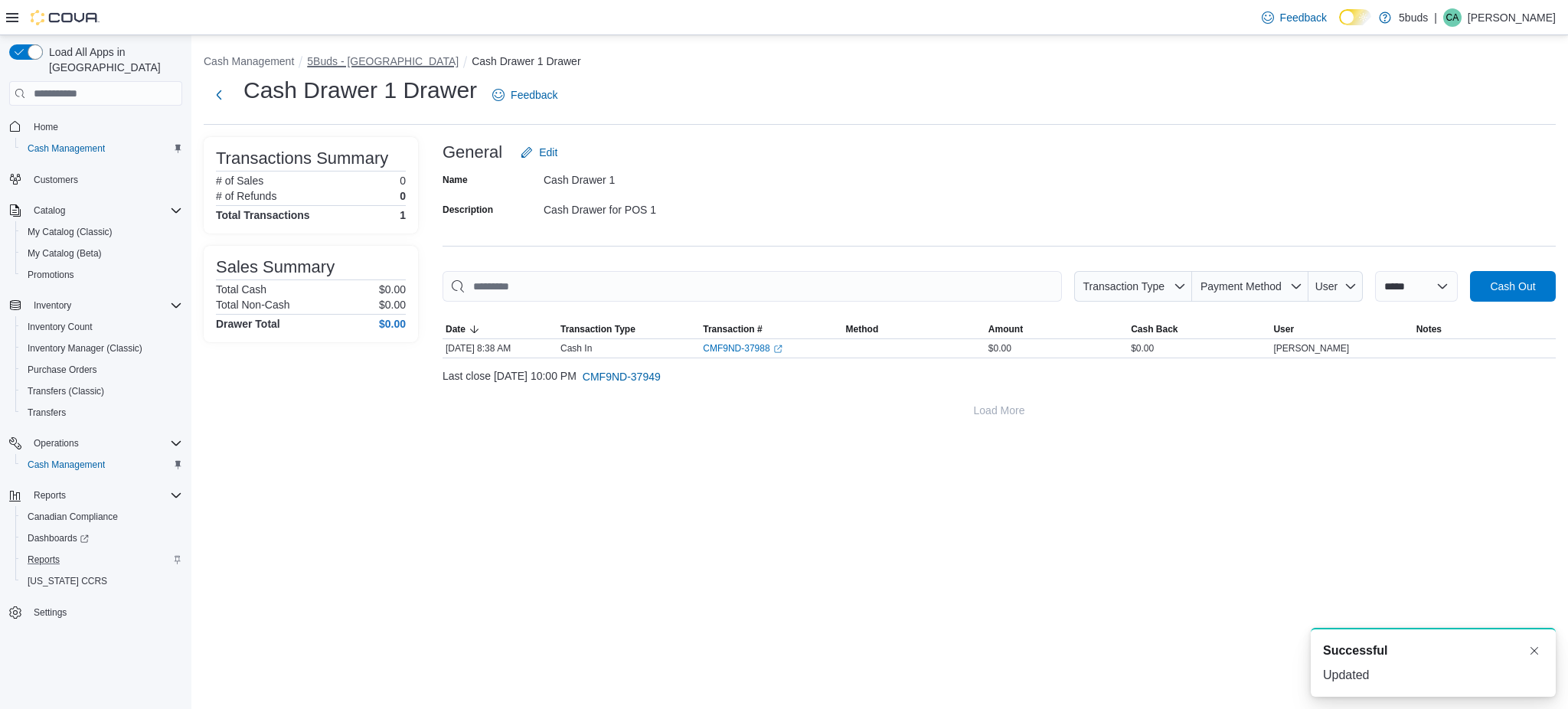
click at [367, 63] on button "5Buds - [GEOGRAPHIC_DATA]" at bounding box center [382, 61] width 151 height 13
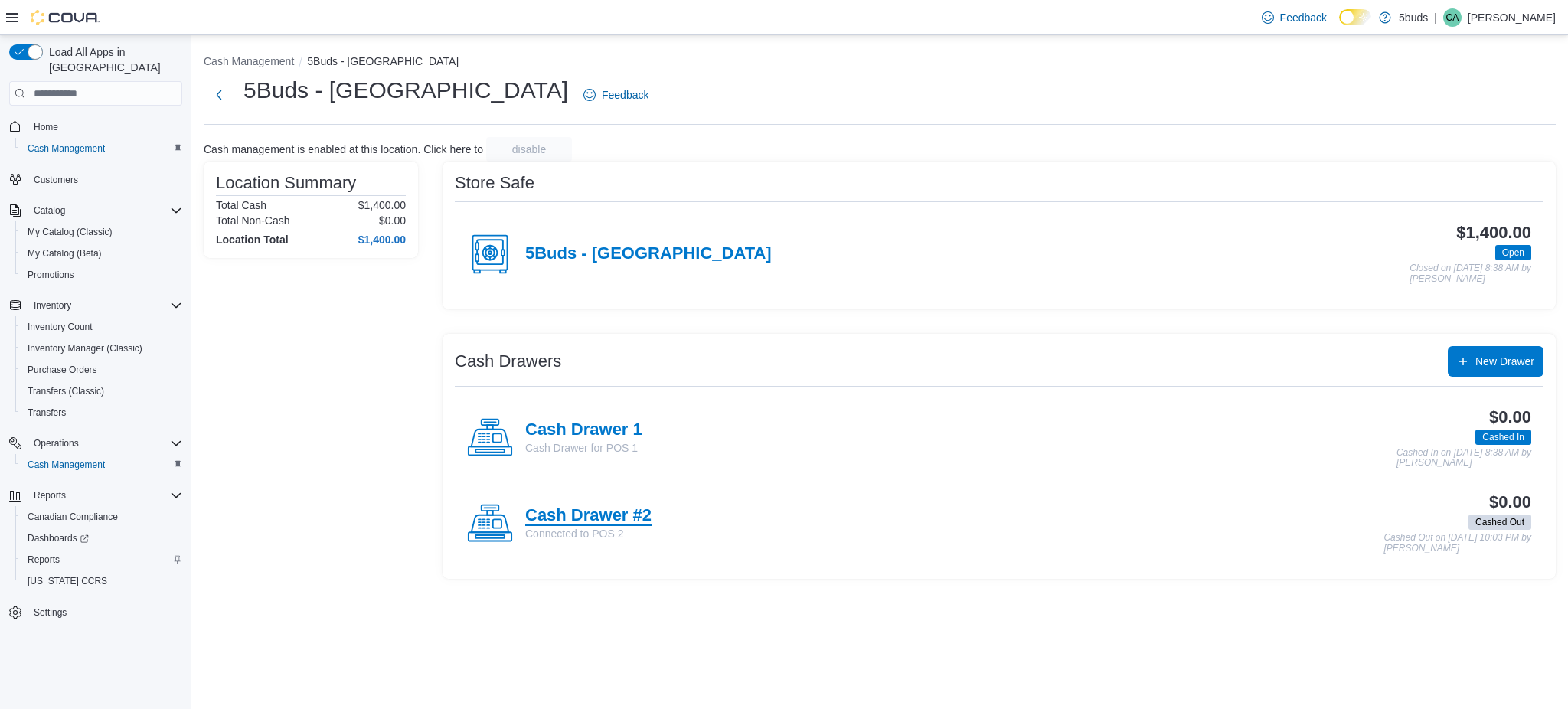
click at [618, 520] on h4 "Cash Drawer #2" at bounding box center [588, 516] width 126 height 20
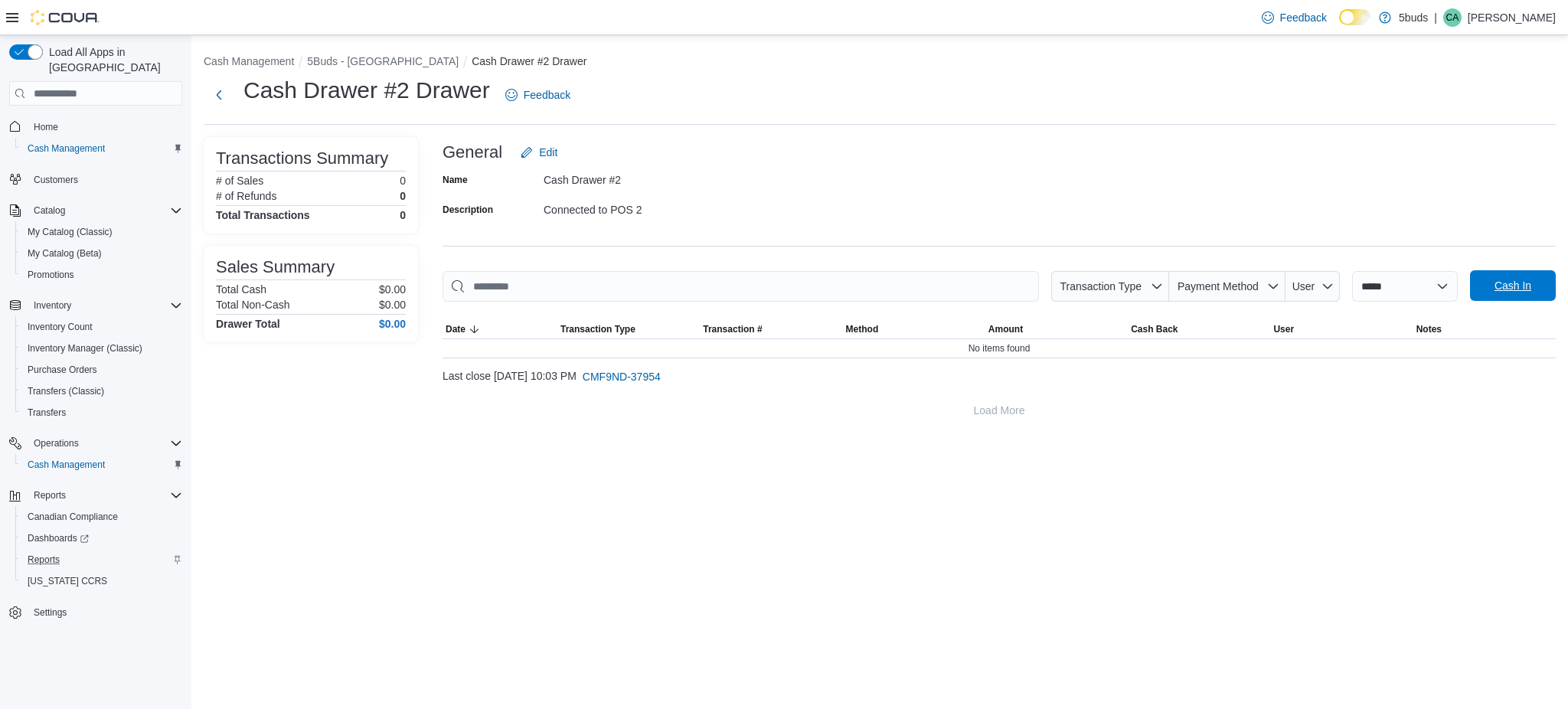
click at [1538, 292] on span "Cash In" at bounding box center [1512, 285] width 67 height 30
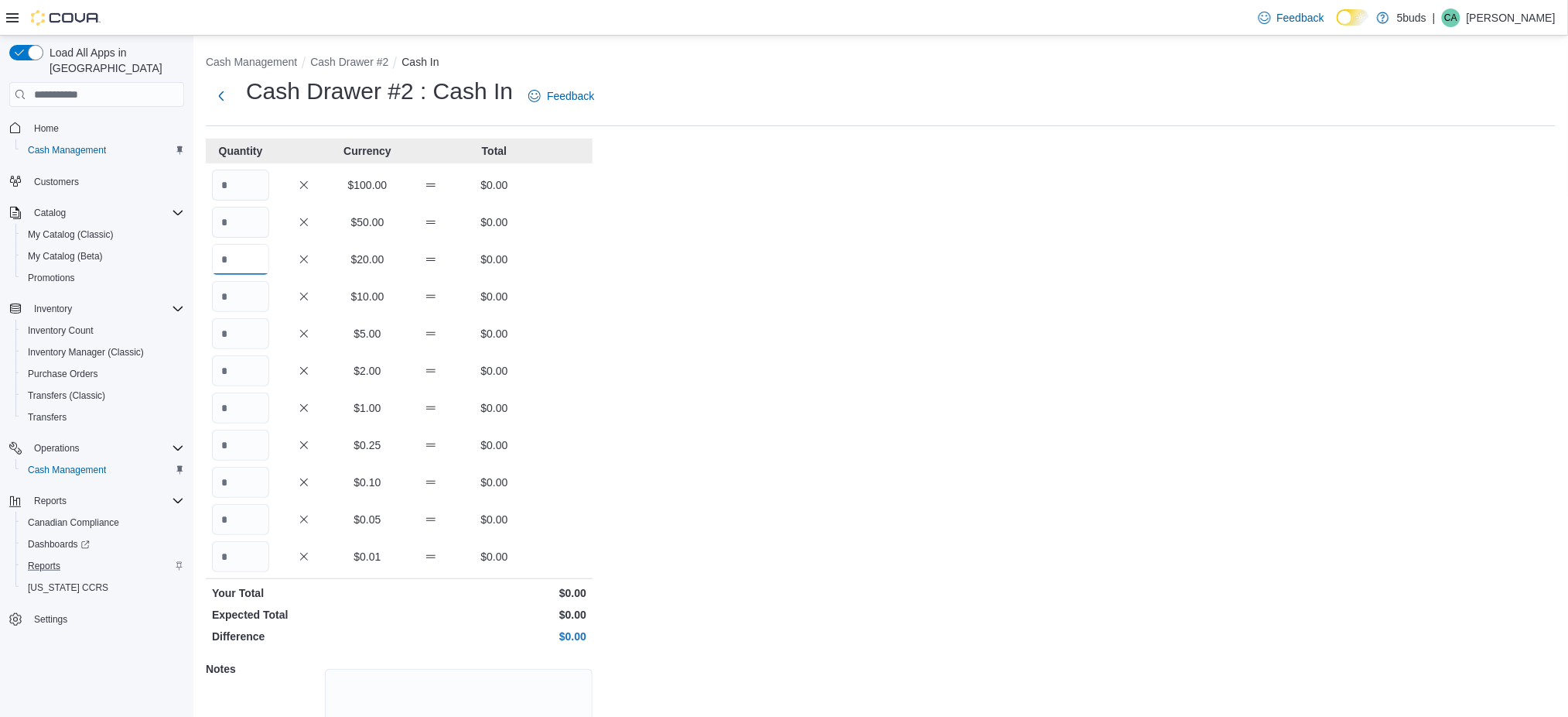
click at [235, 249] on input "Quantity" at bounding box center [241, 259] width 57 height 31
type input "*"
click at [225, 288] on input "Quantity" at bounding box center [241, 295] width 57 height 31
type input "*"
click at [232, 329] on input "Quantity" at bounding box center [241, 333] width 57 height 31
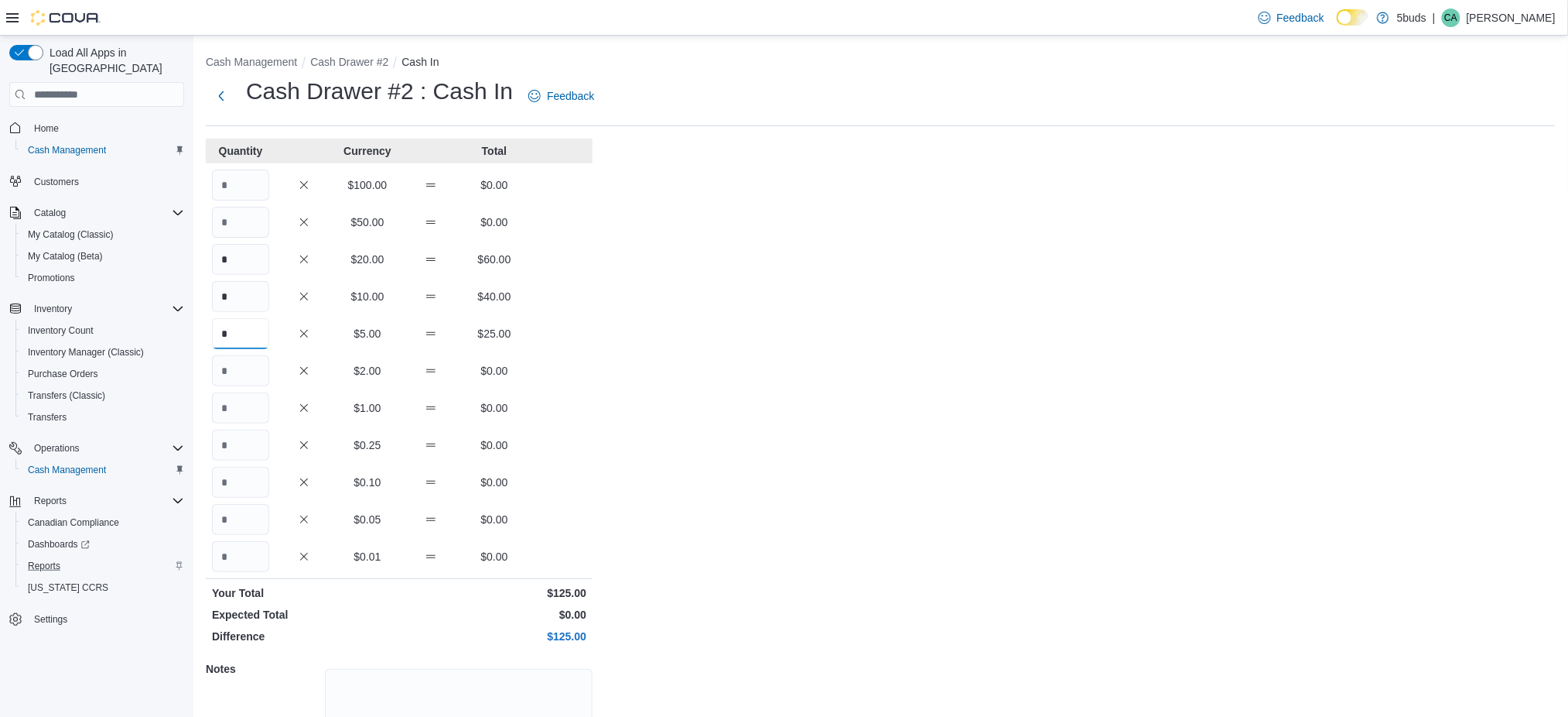
type input "*"
click at [239, 378] on input "Quantity" at bounding box center [241, 370] width 57 height 31
type input "**"
click at [240, 401] on input "Quantity" at bounding box center [241, 407] width 57 height 31
type input "**"
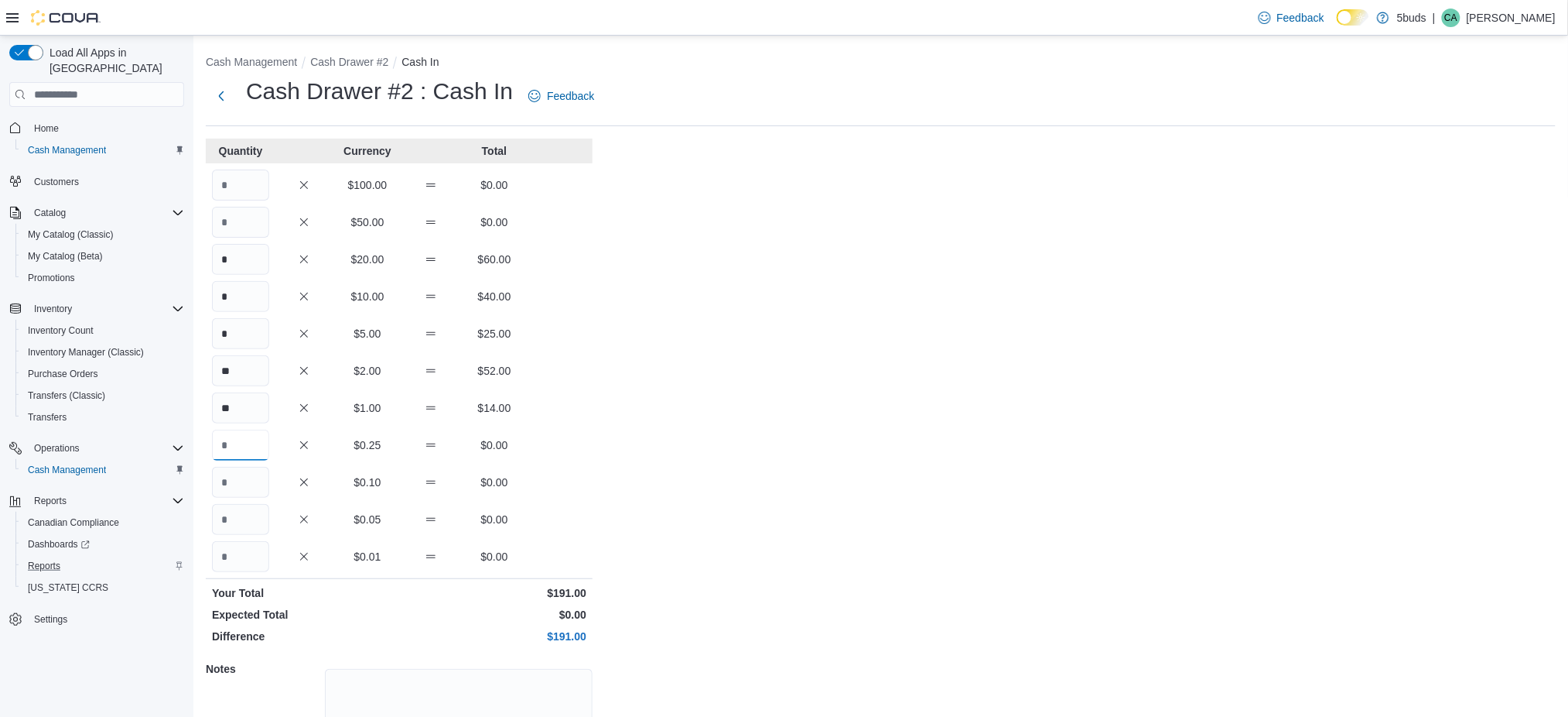
click at [238, 438] on input "Quantity" at bounding box center [241, 444] width 57 height 31
type input "**"
click at [245, 481] on input "Quantity" at bounding box center [241, 482] width 57 height 31
type input "**"
click at [245, 521] on input "Quantity" at bounding box center [241, 518] width 57 height 31
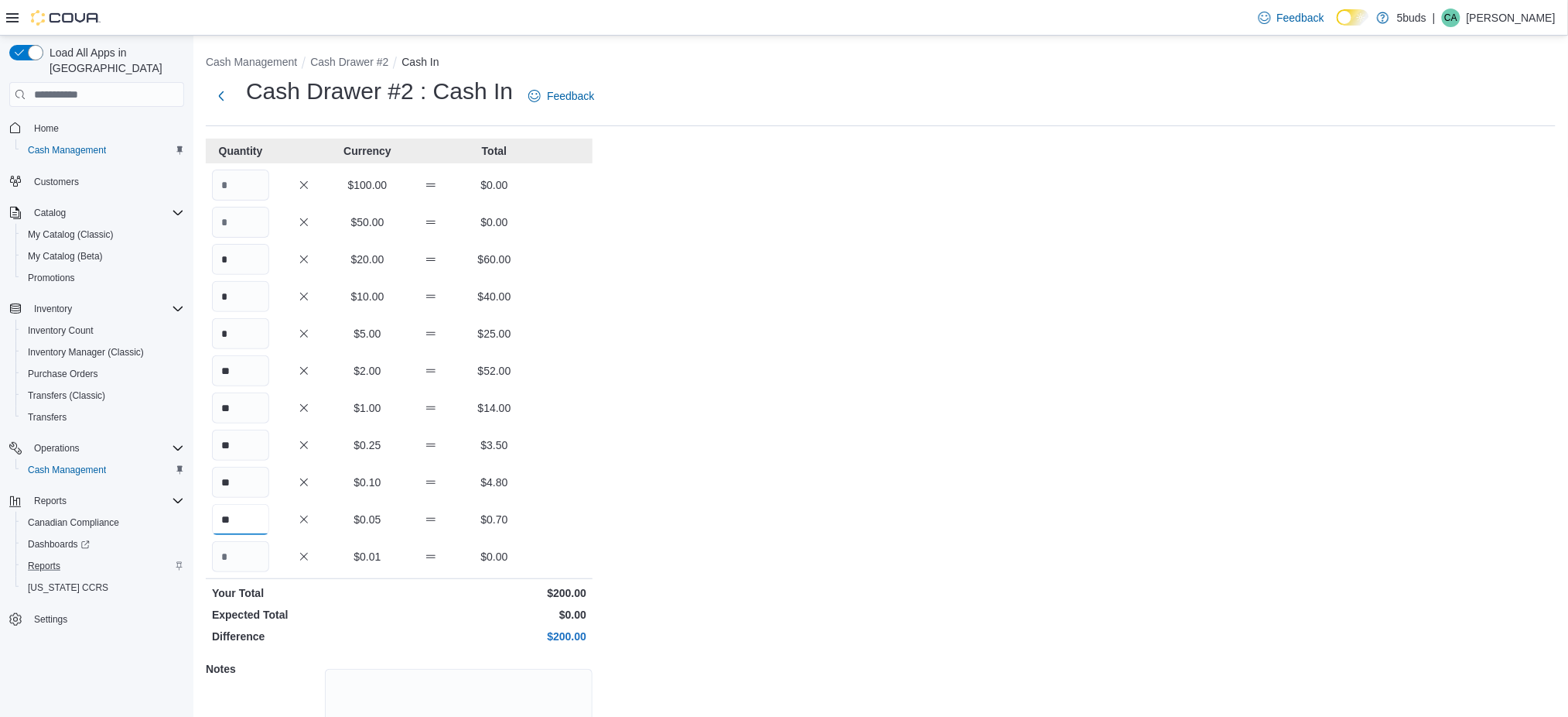
type input "**"
click at [802, 446] on div "Cash Management Cash Drawer #2 Cash In Cash Drawer #2 : Cash In Feedback Quanti…" at bounding box center [881, 438] width 1374 height 807
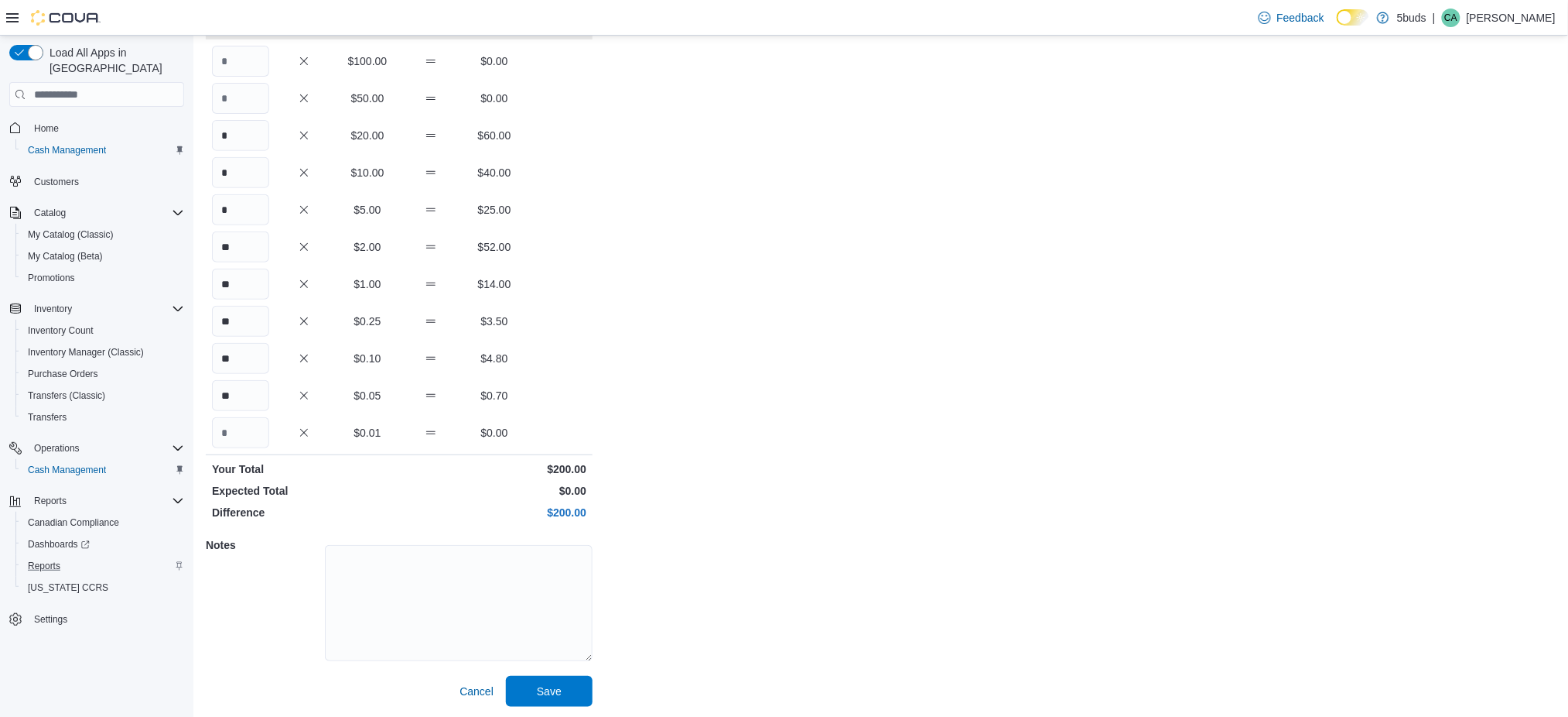
scroll to position [125, 0]
click at [581, 684] on span "Save" at bounding box center [549, 688] width 68 height 31
